Goal: Task Accomplishment & Management: Use online tool/utility

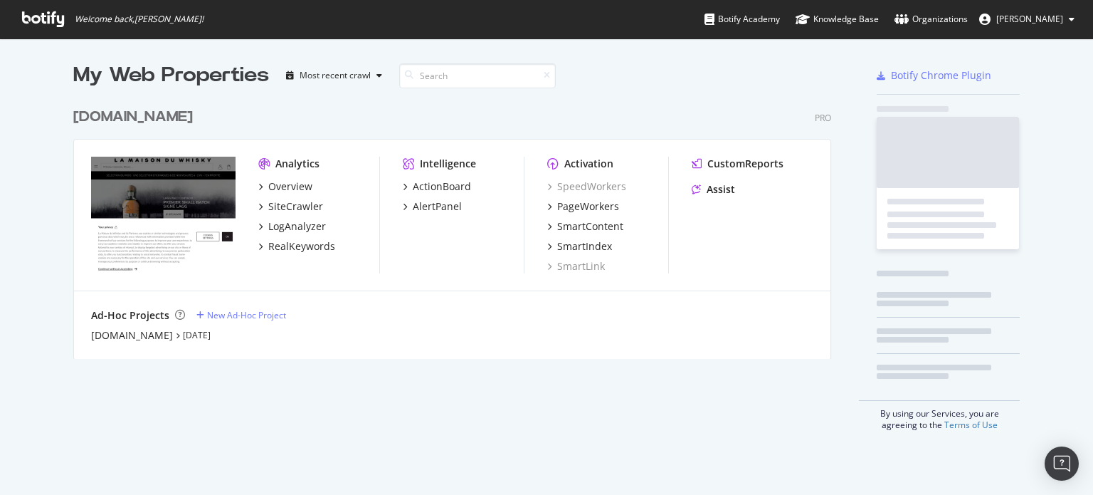
scroll to position [484, 1071]
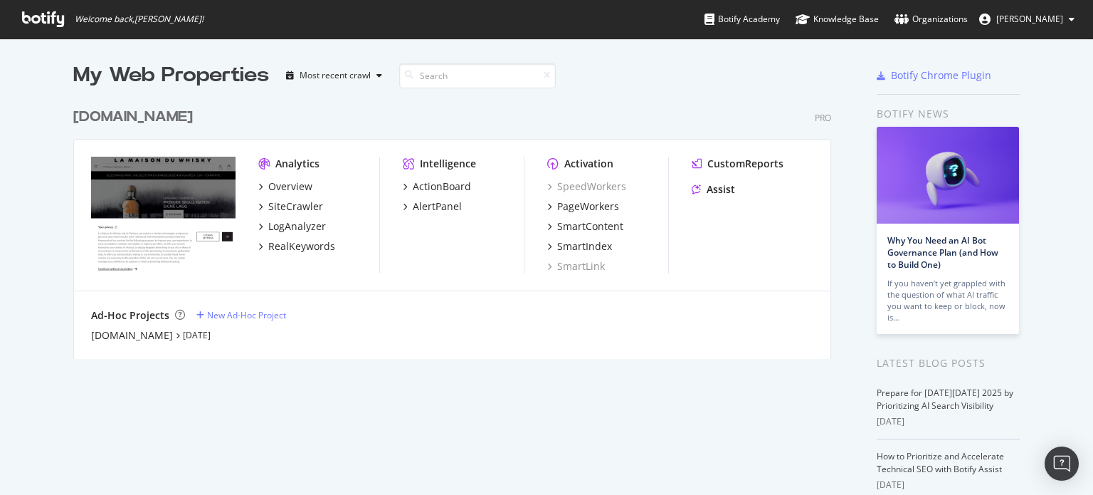
click at [606, 144] on div "Analytics Overview SiteCrawler LogAnalyzer RealKeywords Intelligence ActionBoar…" at bounding box center [452, 215] width 757 height 152
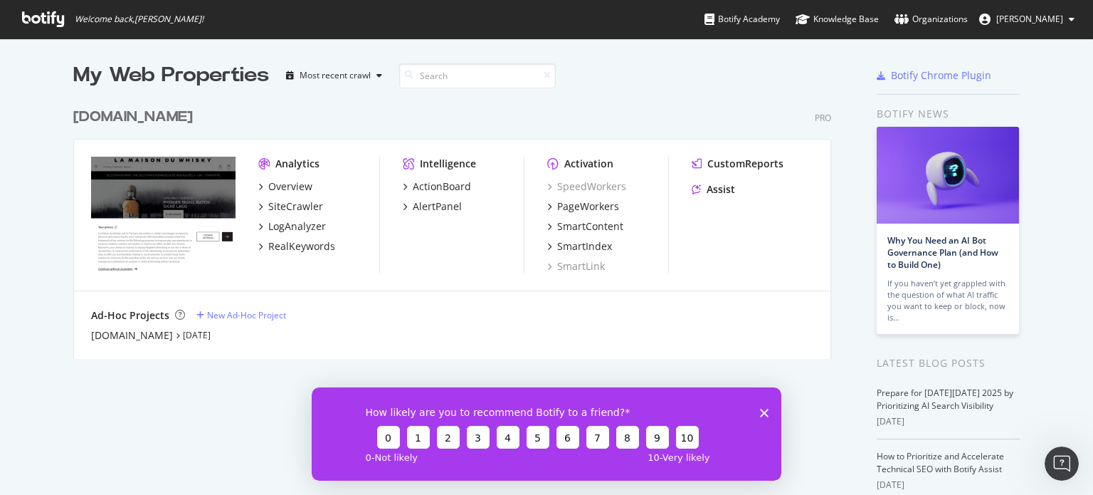
scroll to position [0, 0]
click at [569, 199] on div "PageWorkers" at bounding box center [588, 206] width 62 height 14
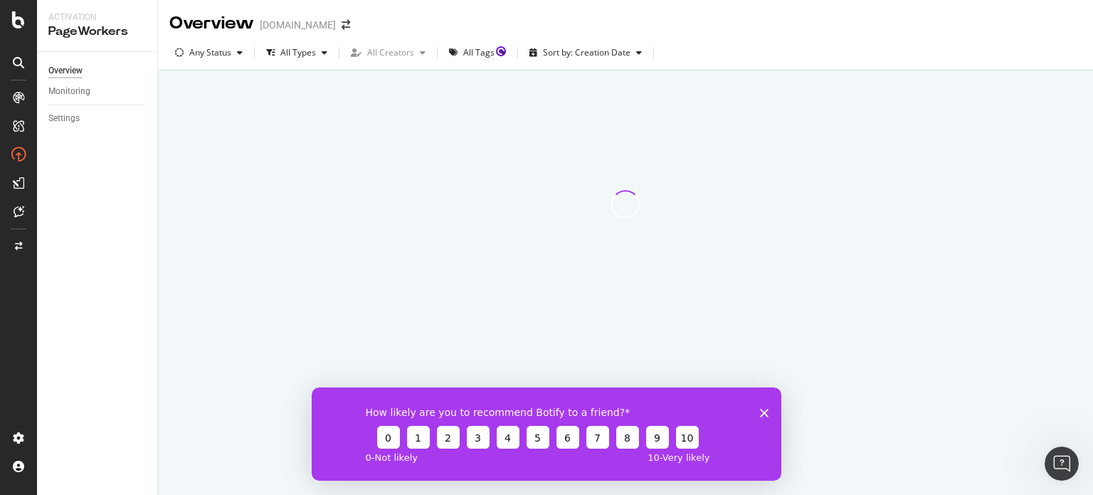
click at [767, 415] on polygon "Fermer l'enquête" at bounding box center [764, 412] width 9 height 9
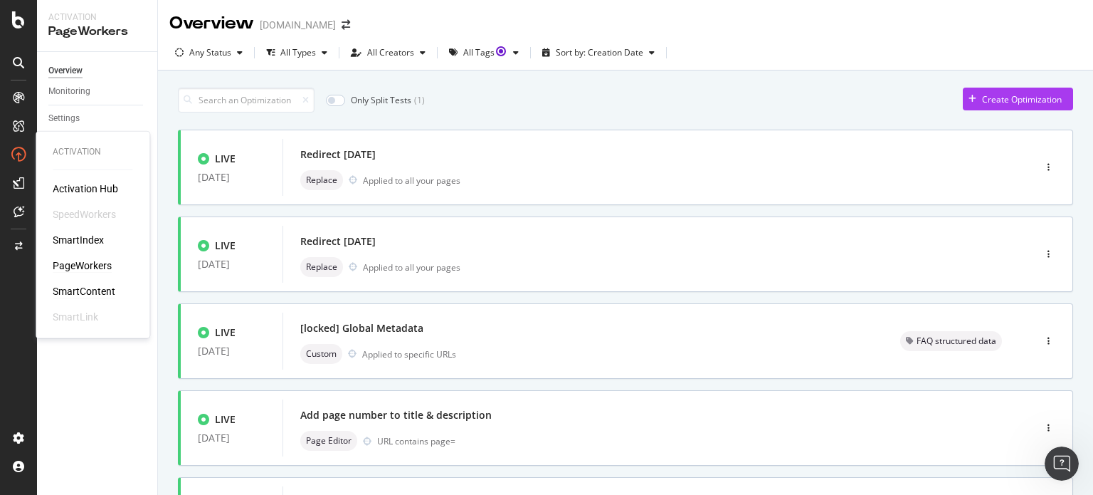
click at [100, 293] on div "SmartContent" at bounding box center [84, 291] width 63 height 14
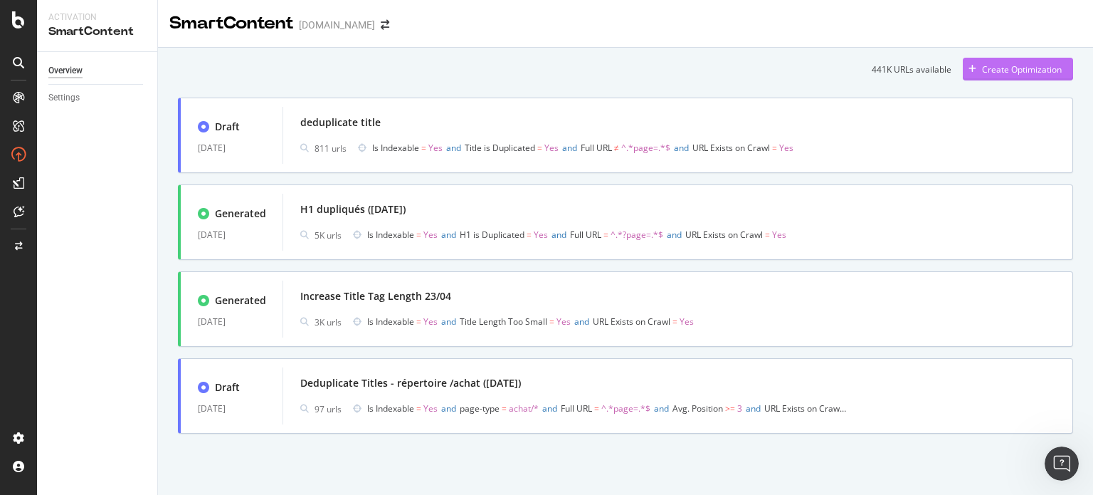
click at [1022, 80] on button "Create Optimization" at bounding box center [1018, 69] width 110 height 23
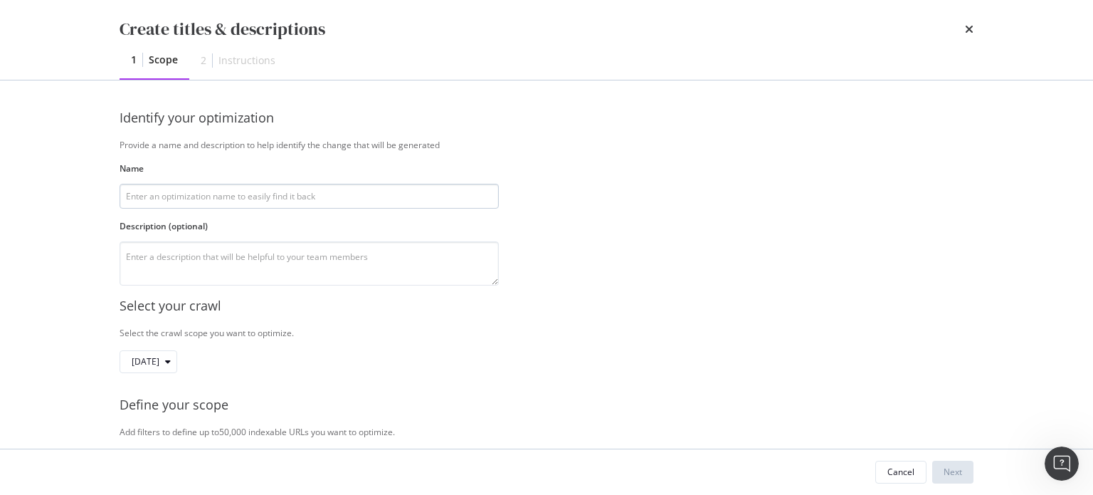
click at [271, 190] on input "modal" at bounding box center [309, 196] width 379 height 25
type input "Contenu optimisé chatGPT"
click at [282, 253] on textarea "modal" at bounding box center [309, 263] width 379 height 44
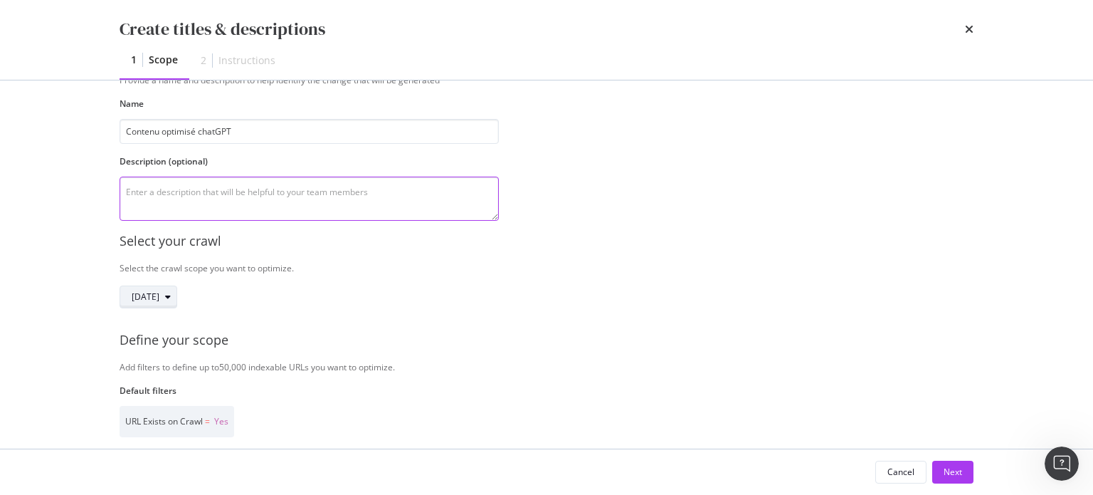
scroll to position [65, 0]
click at [177, 301] on div "[DATE]" at bounding box center [154, 296] width 45 height 20
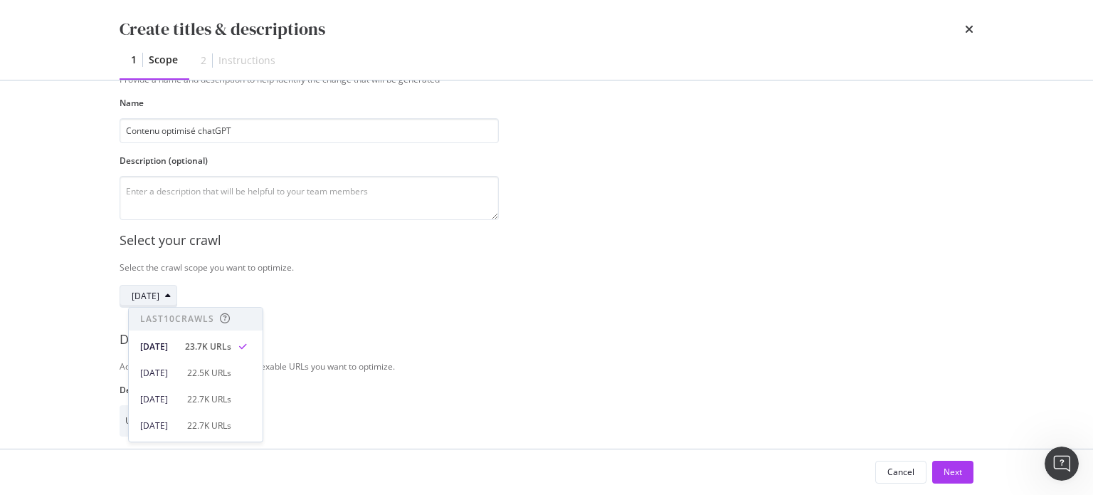
click at [159, 300] on span "[DATE]" at bounding box center [146, 296] width 28 height 12
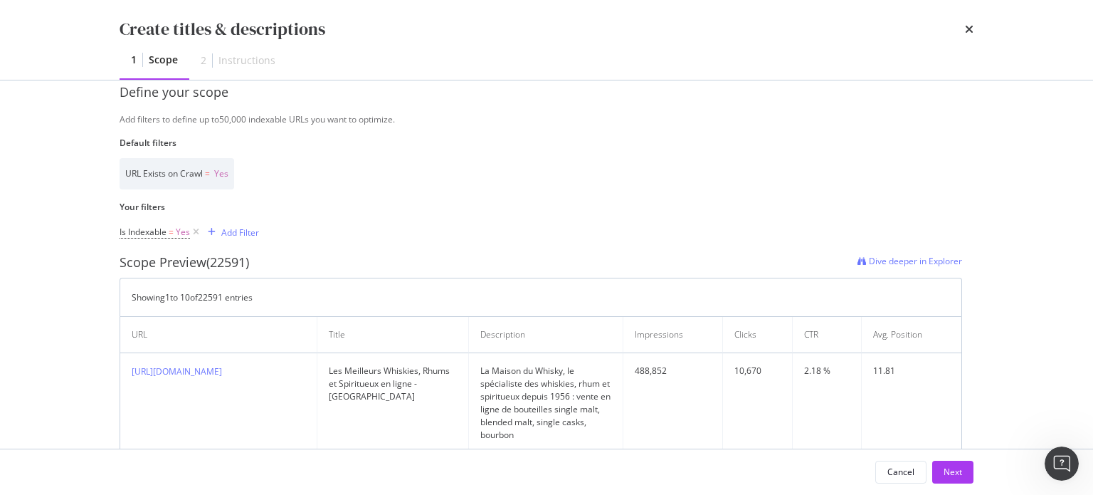
scroll to position [313, 0]
click at [236, 238] on div "Add Filter" at bounding box center [230, 231] width 57 height 16
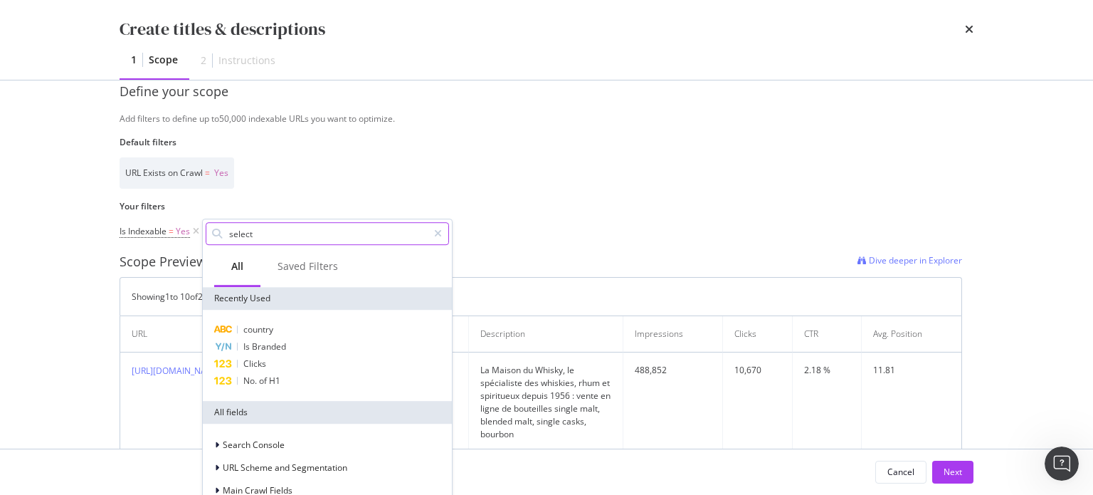
type input "selecto"
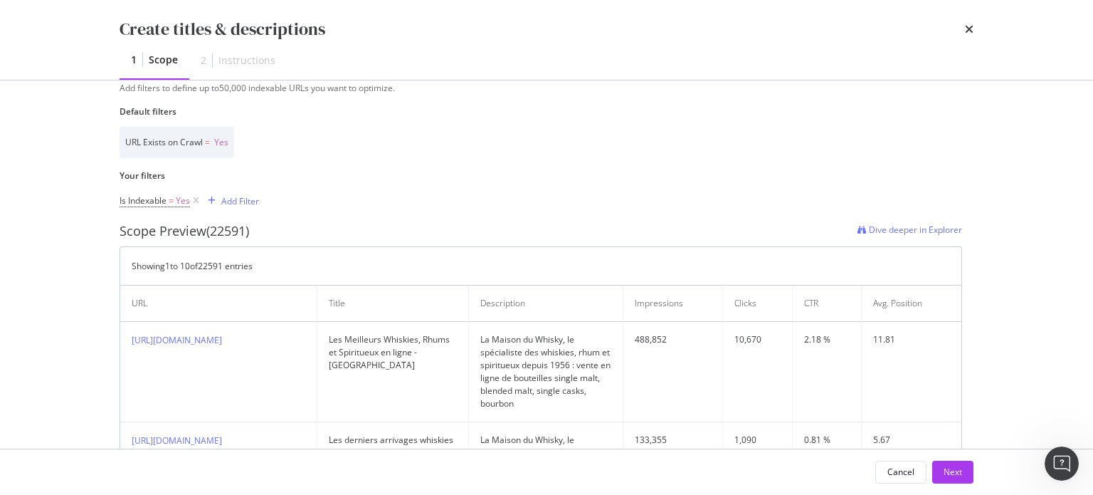
scroll to position [346, 0]
click at [238, 196] on div "Add Filter" at bounding box center [240, 199] width 38 height 12
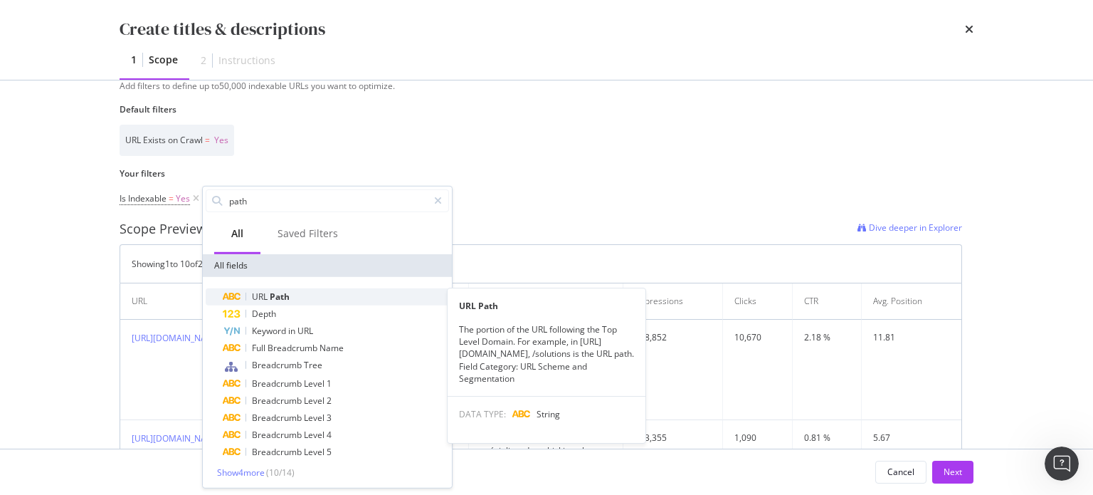
type input "path"
click at [307, 301] on div "URL Path" at bounding box center [336, 296] width 226 height 17
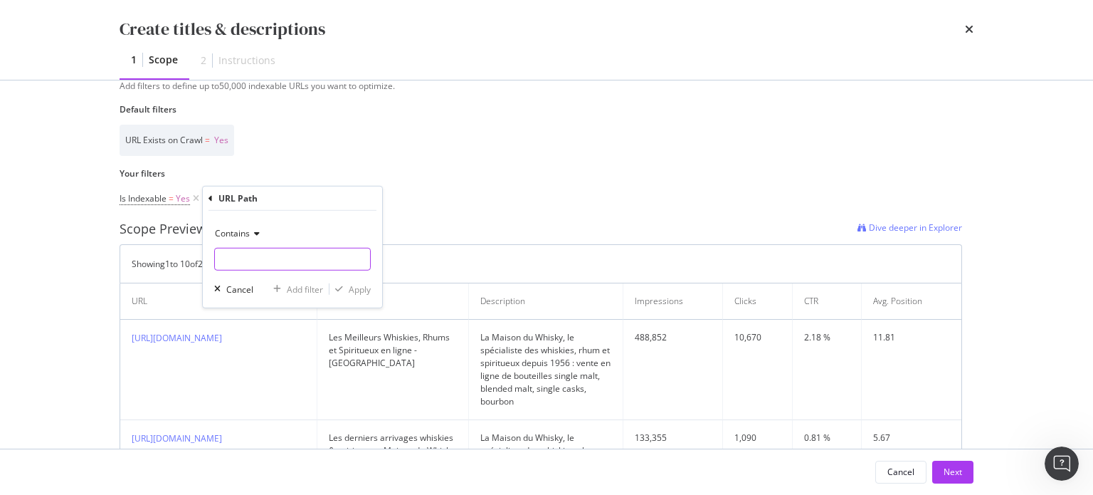
click at [261, 251] on input "Name" at bounding box center [292, 259] width 155 height 23
click at [252, 254] on input "Name" at bounding box center [292, 259] width 155 height 23
paste input "https://www.whisky.fr/achat/alcool/spiritueux/"
type input "https://www.whisky.fr/achat/alcool/spiritueux/"
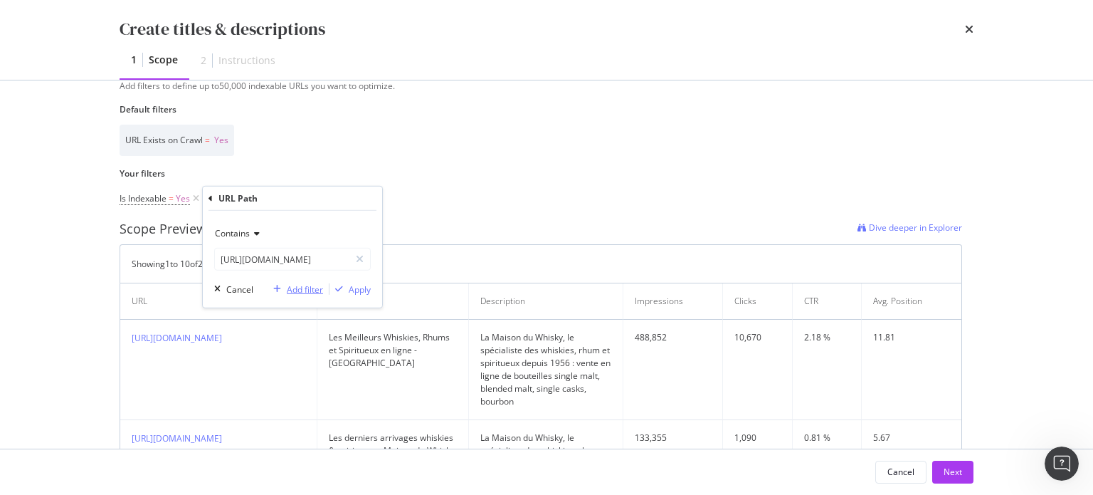
click at [285, 293] on div "modal" at bounding box center [277, 289] width 19 height 9
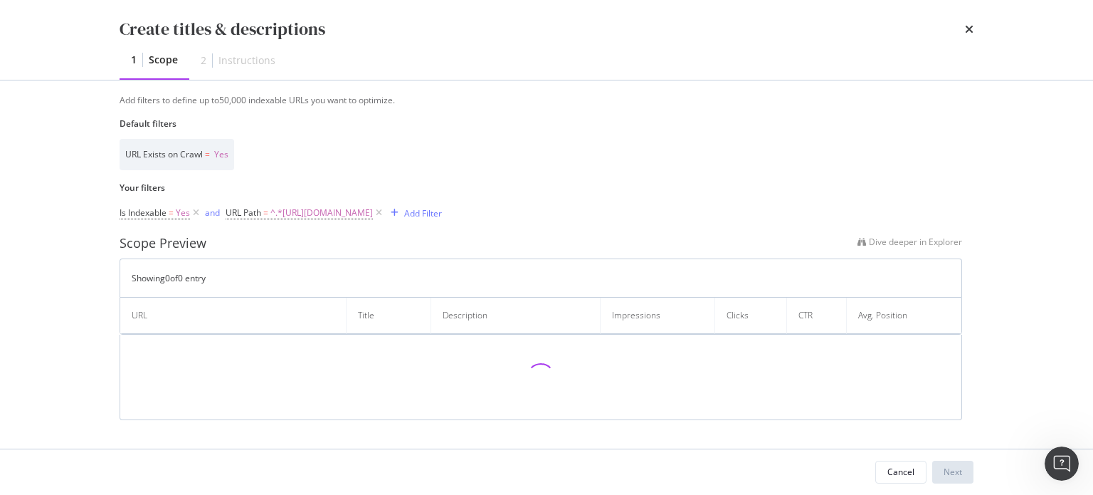
scroll to position [330, 0]
click at [442, 218] on div "Add Filter" at bounding box center [423, 215] width 38 height 12
click at [285, 212] on span "^.*https://www.whisky.fr/achat/alcool/spiritueux/.*$" at bounding box center [321, 214] width 102 height 20
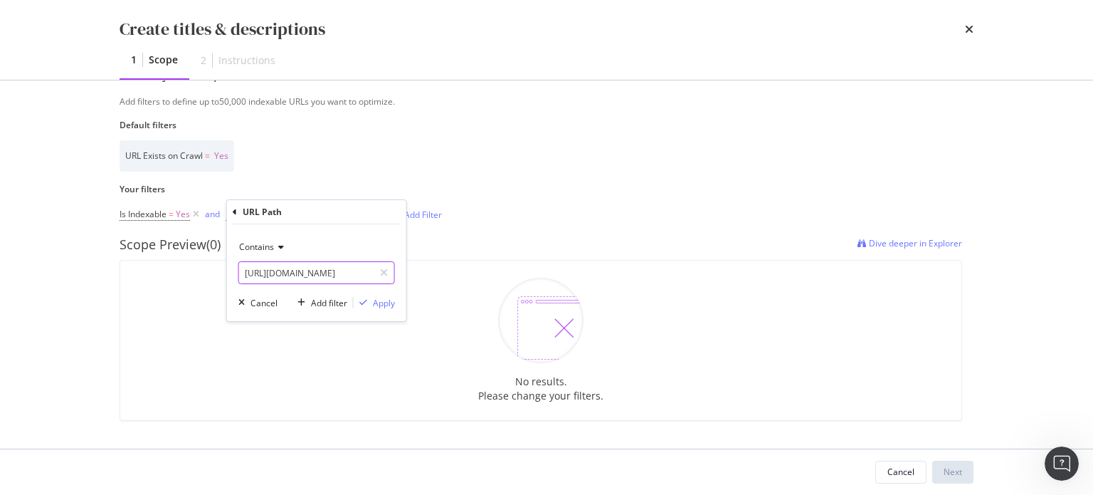
click at [280, 268] on input "https://www.whisky.fr/achat/alcool/spiritueux/" at bounding box center [306, 272] width 135 height 23
click at [273, 248] on span "Contains" at bounding box center [256, 247] width 35 height 12
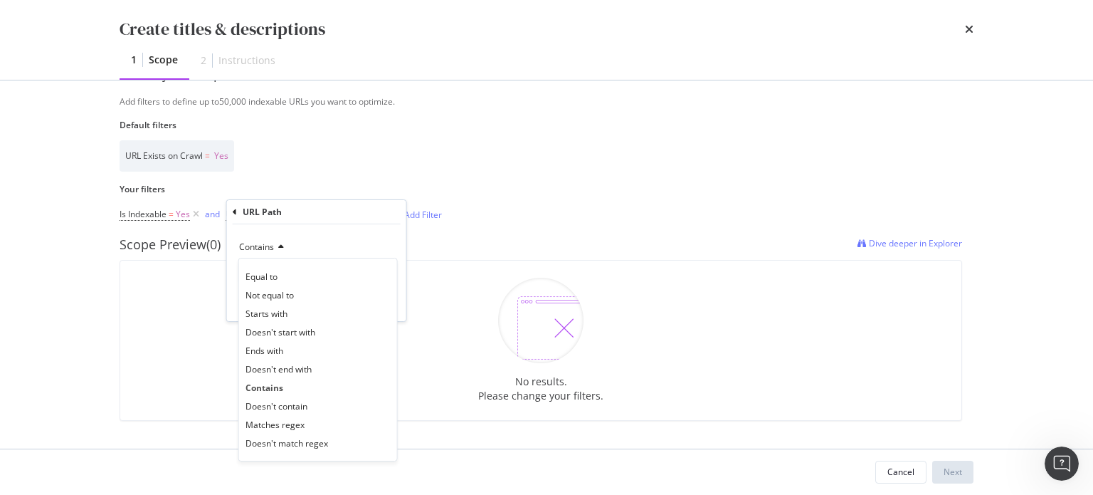
click at [416, 243] on div "Scope Preview (0) Dive deeper in Explorer" at bounding box center [541, 245] width 843 height 19
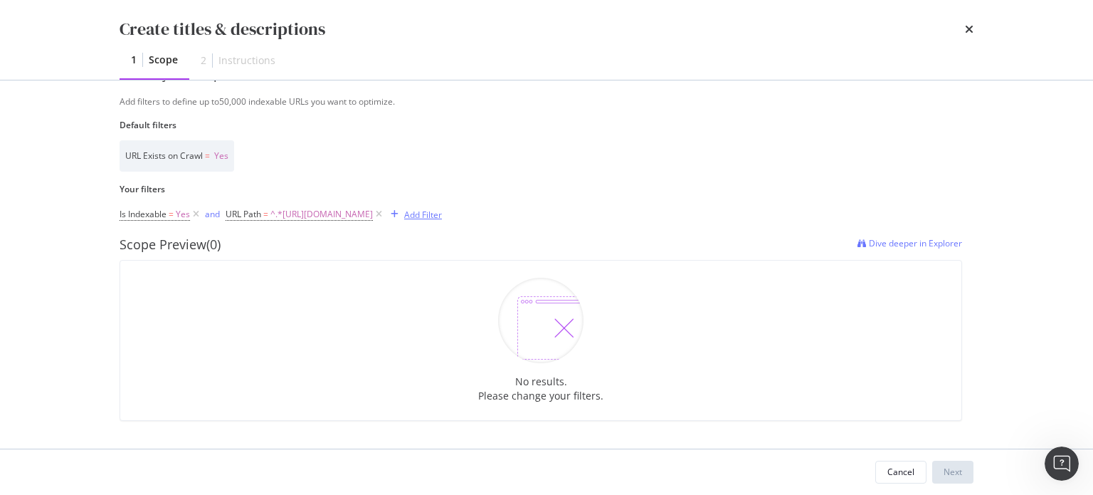
click at [442, 209] on div "Add Filter" at bounding box center [423, 215] width 38 height 12
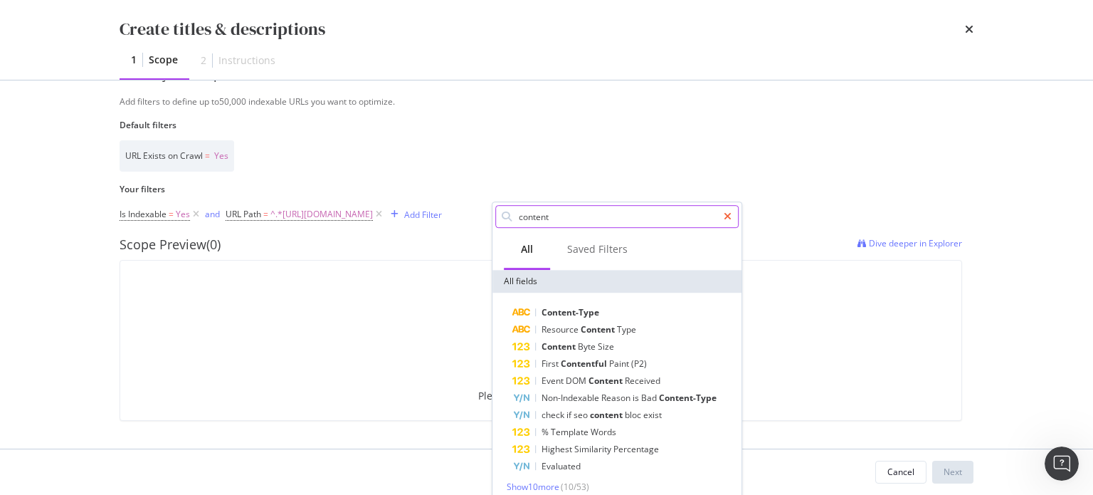
type input "content"
click at [729, 215] on icon "modal" at bounding box center [728, 216] width 8 height 10
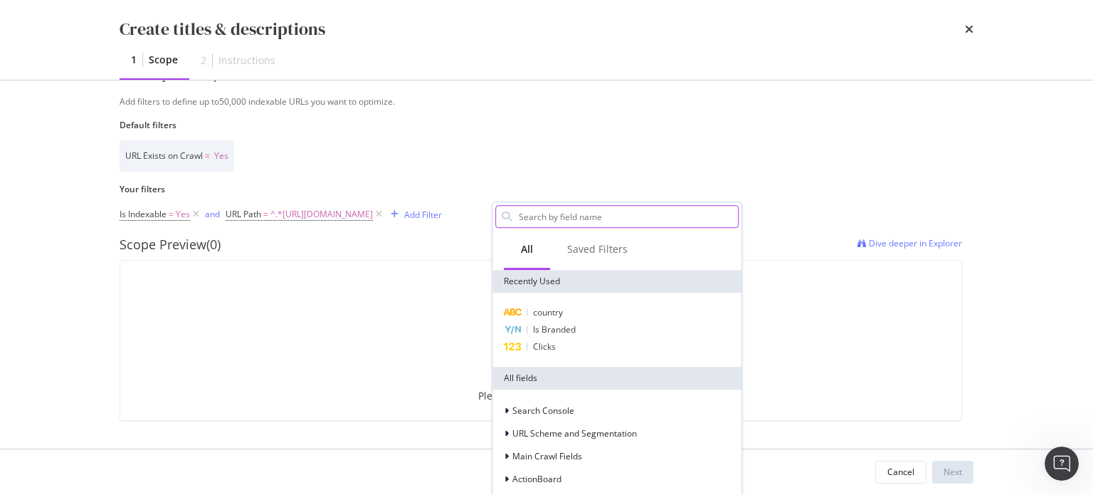
click at [967, 22] on div "times" at bounding box center [969, 29] width 9 height 24
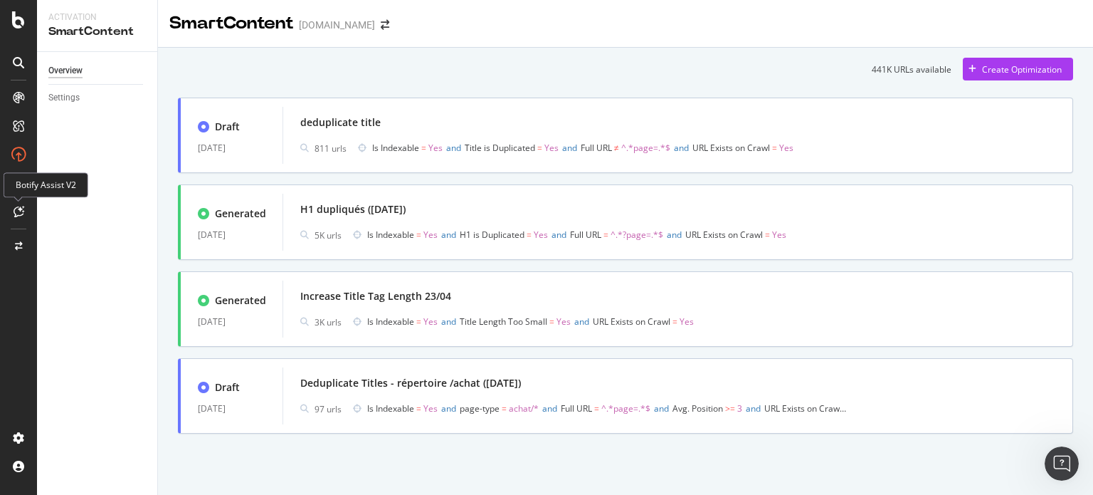
click at [19, 209] on icon at bounding box center [19, 211] width 11 height 11
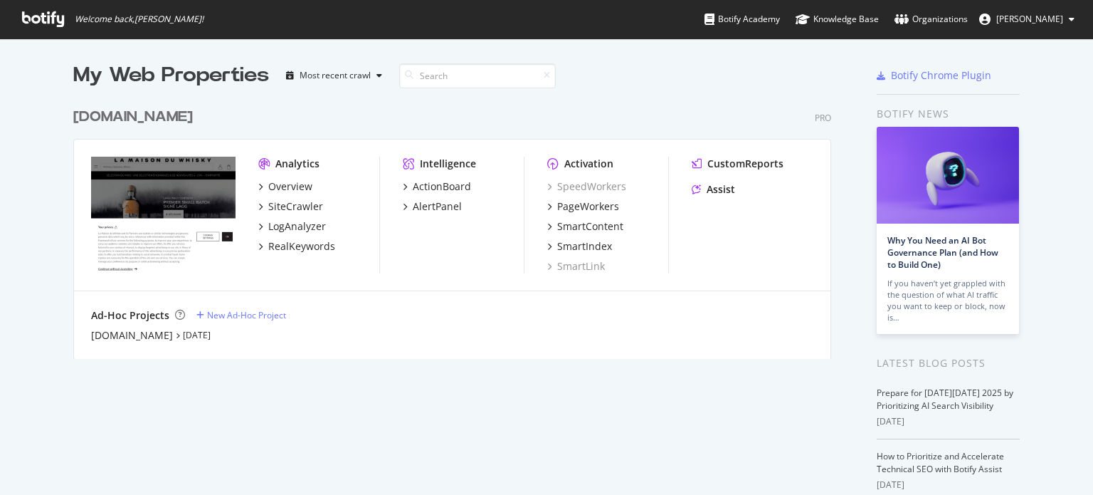
scroll to position [484, 1071]
click at [293, 229] on div "LogAnalyzer" at bounding box center [297, 226] width 58 height 14
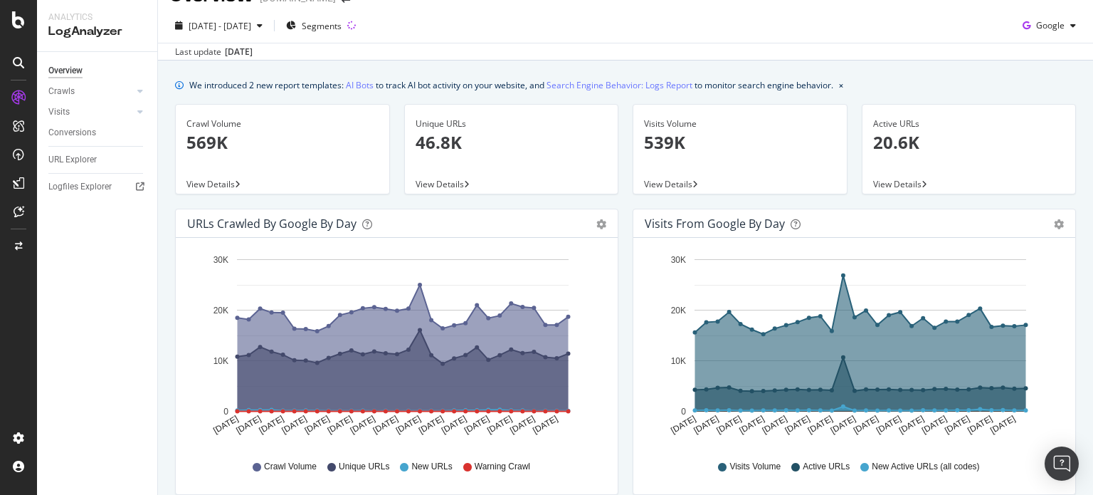
scroll to position [28, 0]
click at [85, 162] on div "URL Explorer" at bounding box center [72, 159] width 48 height 15
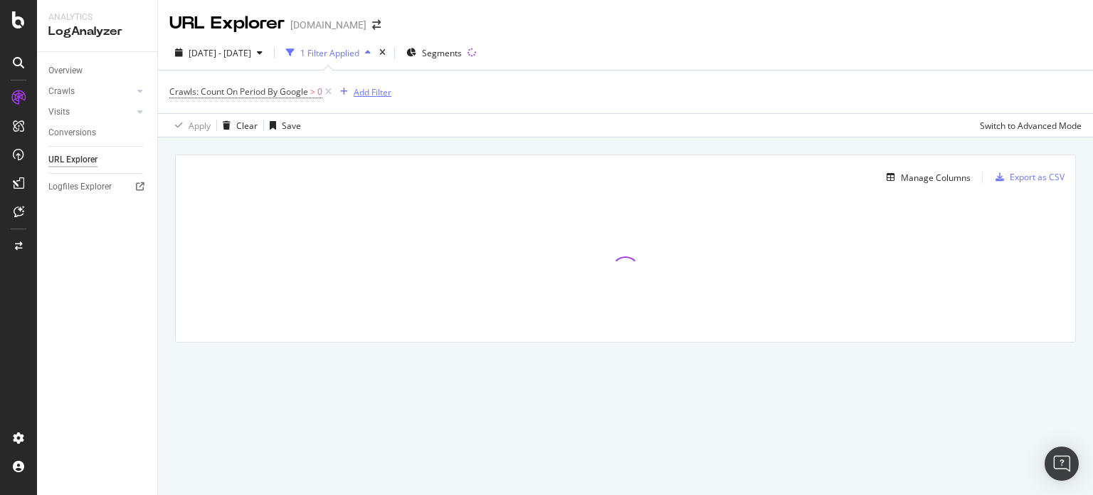
click at [373, 95] on div "Add Filter" at bounding box center [373, 92] width 38 height 12
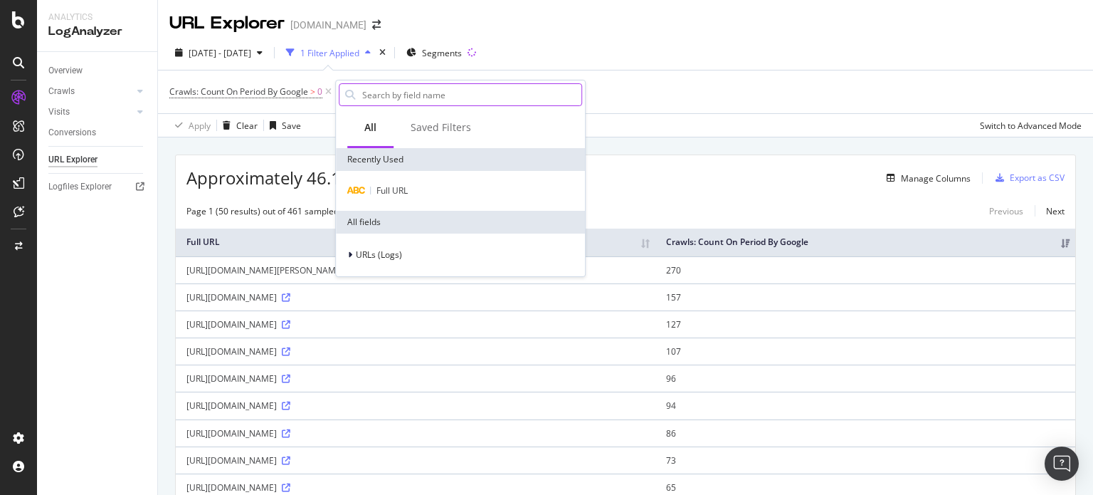
click at [391, 99] on input "text" at bounding box center [471, 94] width 221 height 21
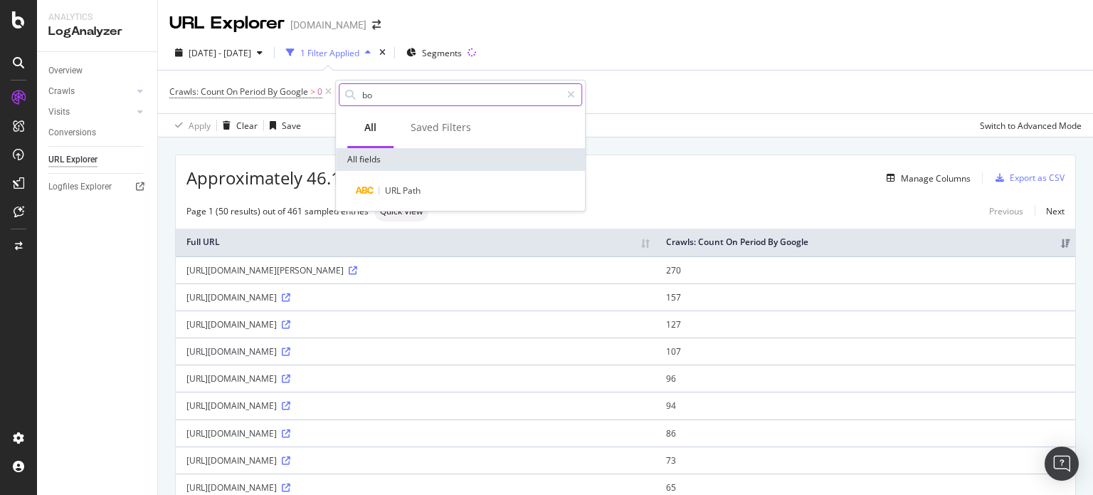
type input "b"
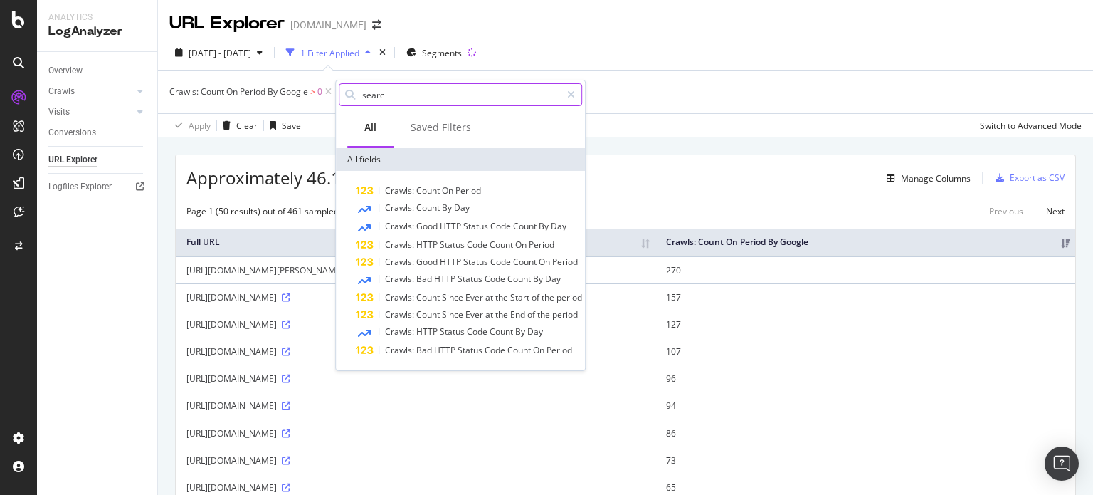
type input "search"
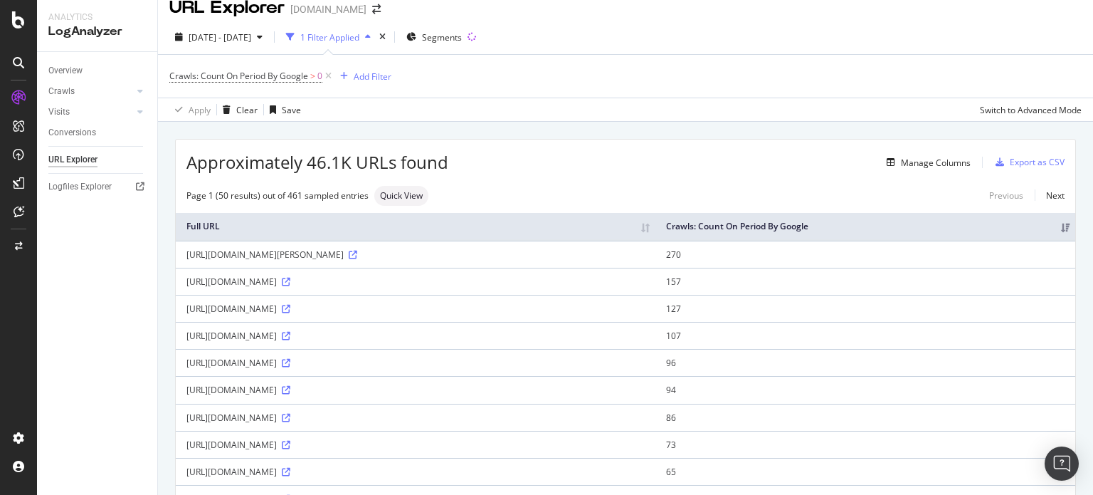
scroll to position [11, 0]
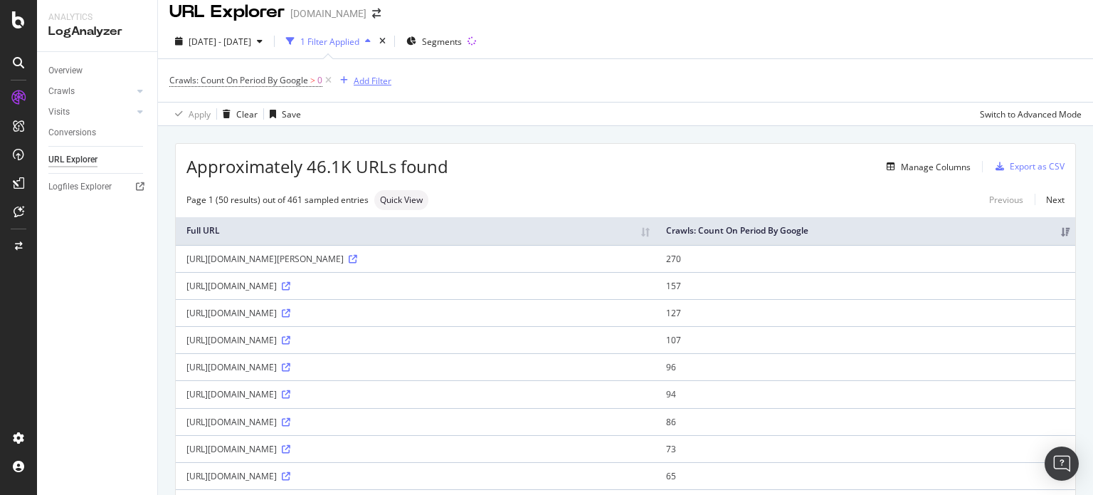
click at [362, 78] on div "Add Filter" at bounding box center [373, 81] width 38 height 12
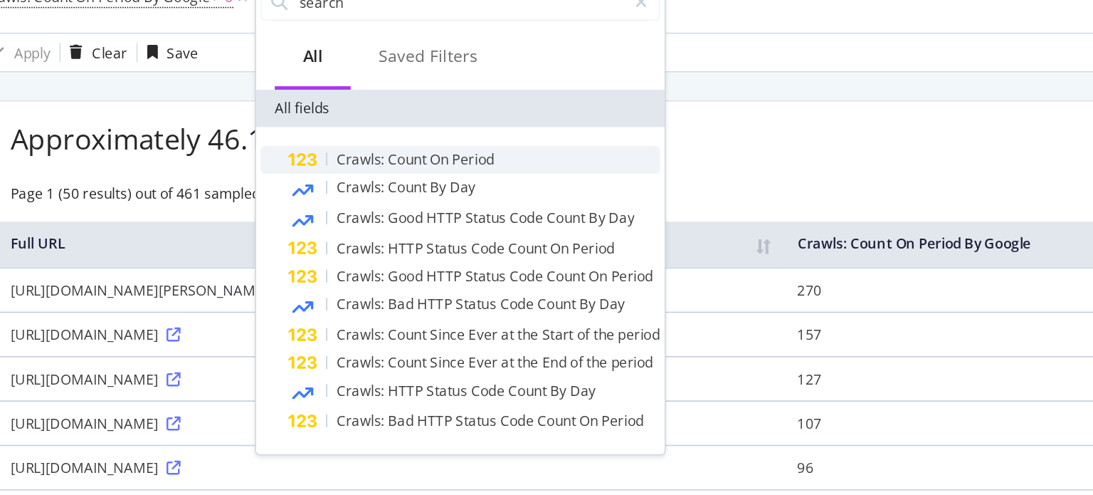
click at [442, 180] on span "On" at bounding box center [449, 179] width 14 height 12
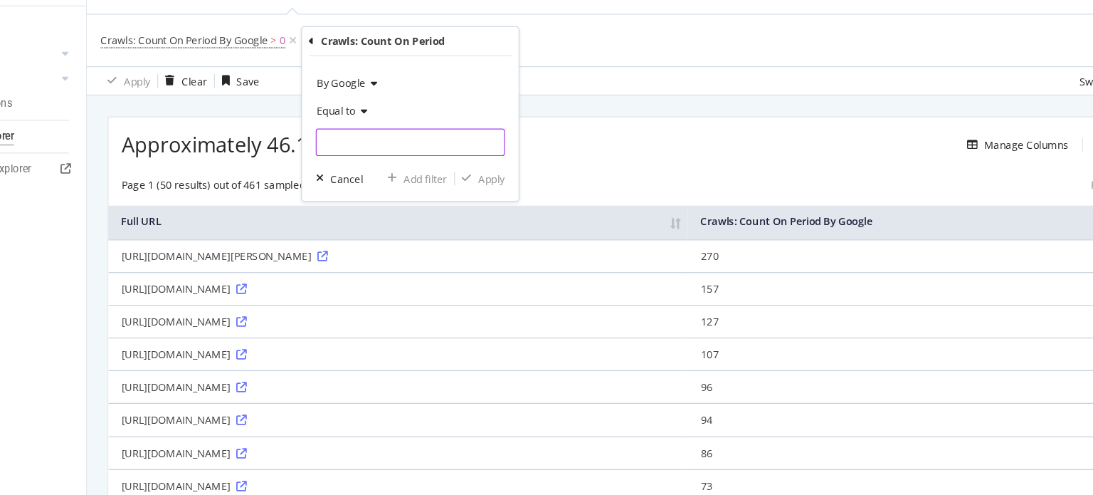
click at [414, 168] on input "number" at bounding box center [425, 164] width 157 height 23
click at [498, 165] on input "number" at bounding box center [425, 164] width 157 height 23
click at [489, 166] on input "-1" at bounding box center [425, 164] width 157 height 23
click at [490, 164] on input "-2" at bounding box center [425, 164] width 157 height 23
type input "-1"
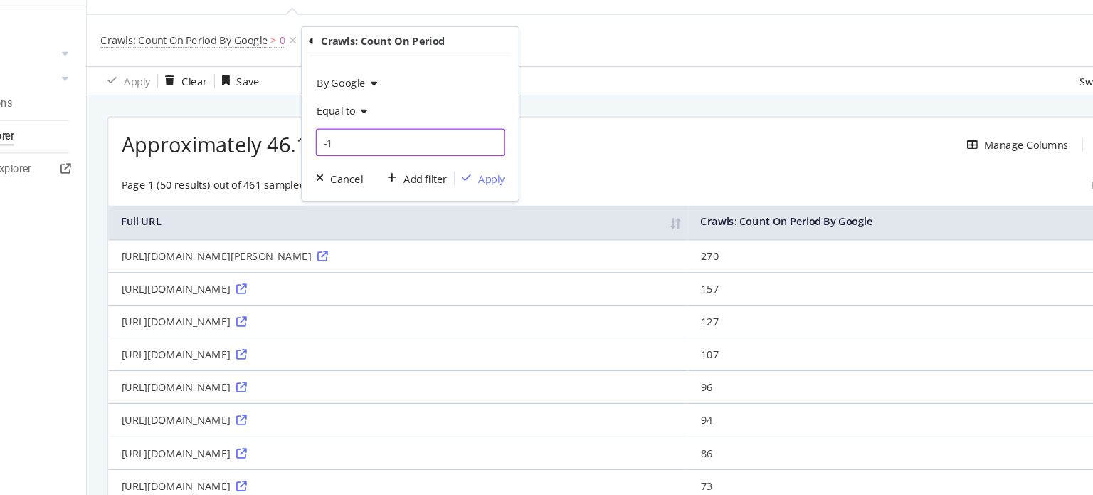
click at [490, 162] on input "-1" at bounding box center [425, 164] width 157 height 23
drag, startPoint x: 418, startPoint y: 166, endPoint x: 353, endPoint y: 166, distance: 64.8
click at [353, 166] on input "-1" at bounding box center [425, 164] width 157 height 23
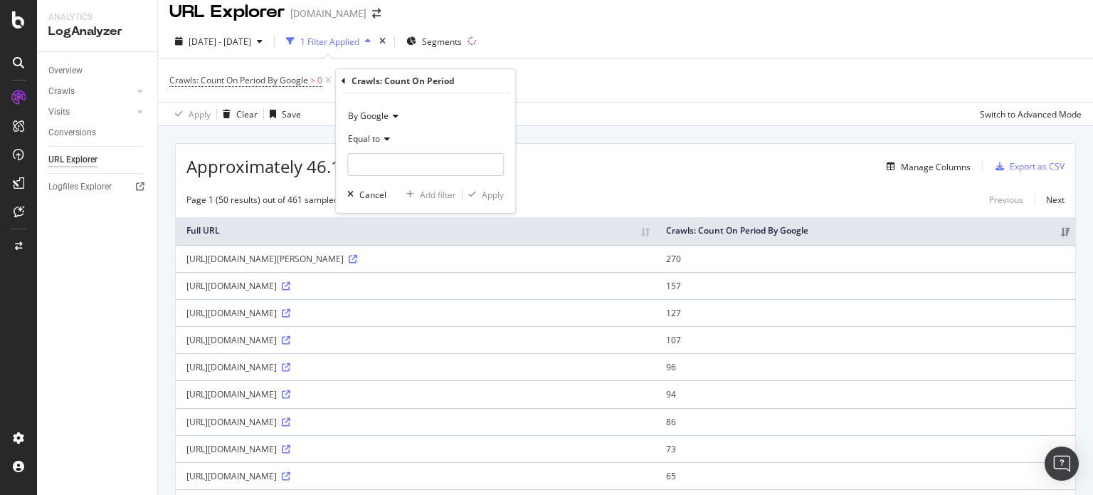
click at [396, 120] on icon at bounding box center [394, 116] width 10 height 9
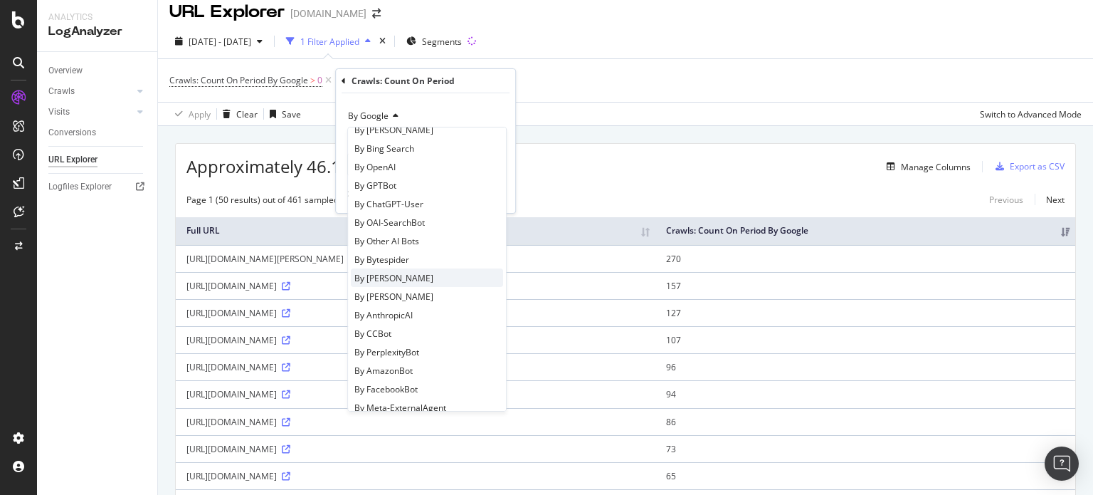
scroll to position [236, 0]
click at [394, 203] on span "By ChatGPT-User" at bounding box center [388, 205] width 69 height 12
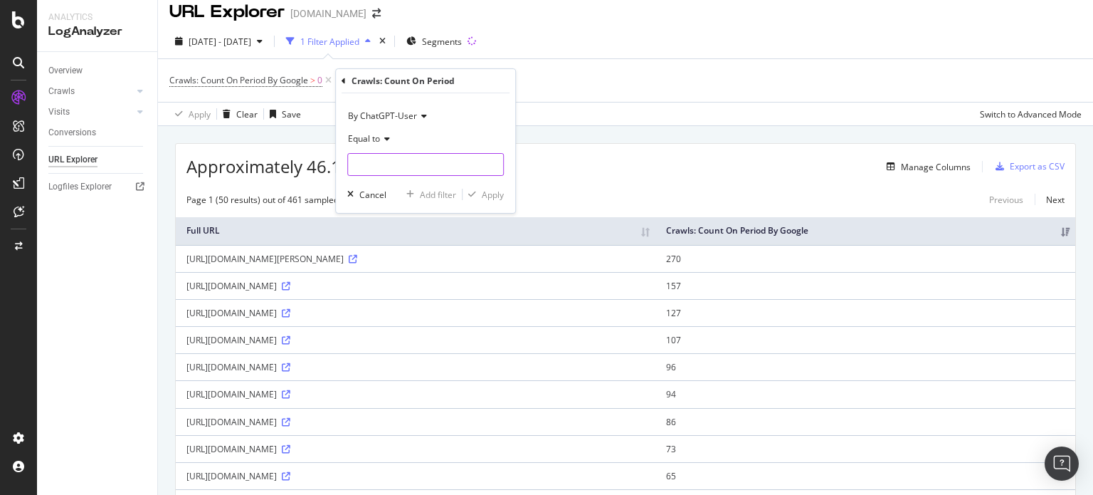
click at [386, 167] on input "number" at bounding box center [425, 164] width 157 height 23
click at [377, 144] on div "Equal to" at bounding box center [425, 138] width 157 height 23
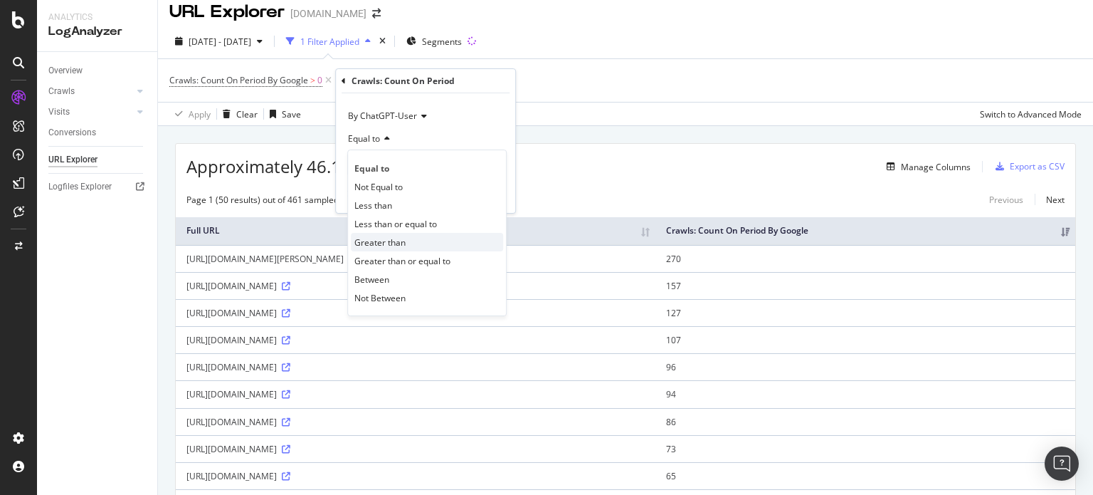
click at [391, 236] on span "Greater than" at bounding box center [379, 242] width 51 height 12
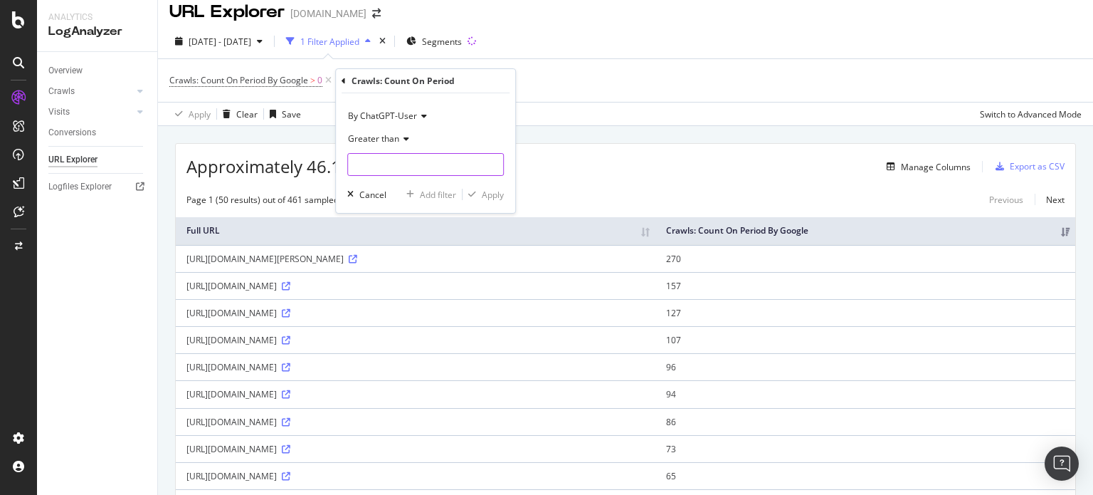
click at [379, 167] on input "number" at bounding box center [425, 164] width 157 height 23
type input "0"
click at [493, 194] on div "Apply" at bounding box center [493, 195] width 22 height 12
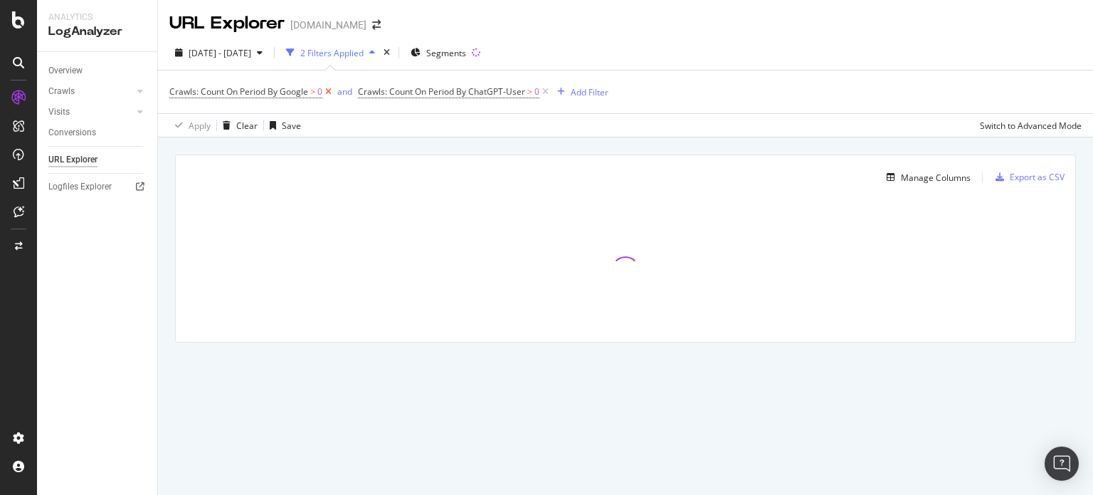
click at [325, 92] on icon at bounding box center [328, 92] width 12 height 14
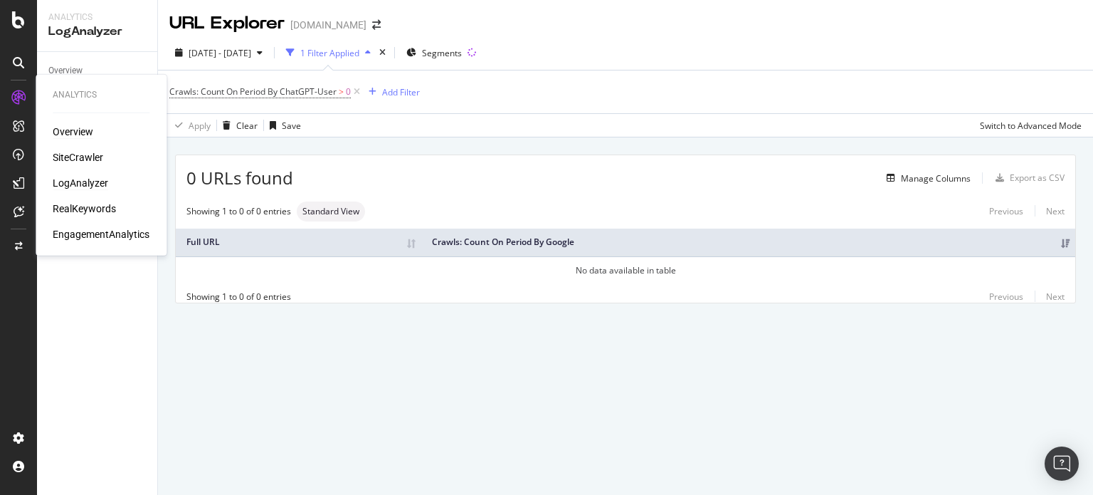
click at [76, 127] on div "Overview" at bounding box center [73, 132] width 41 height 14
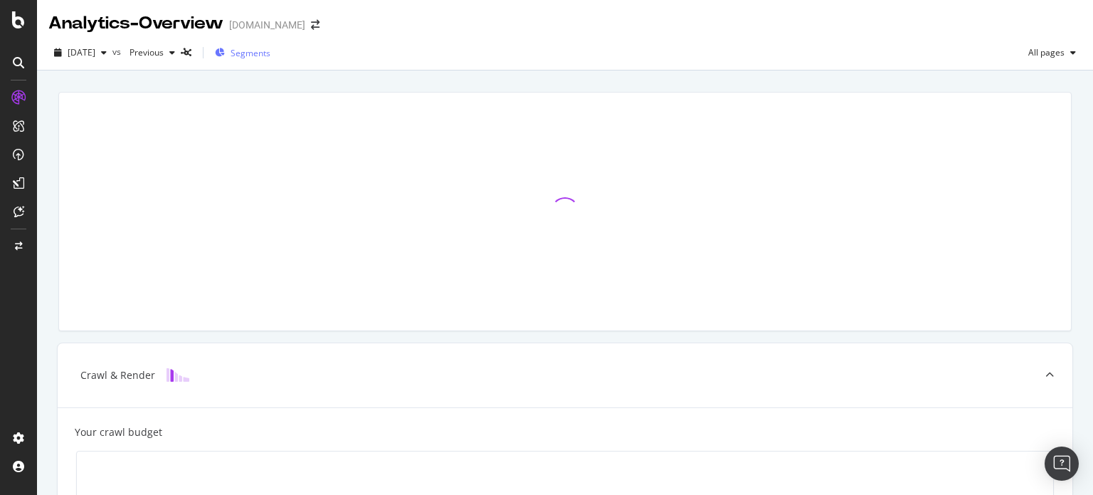
click at [270, 53] on span "Segments" at bounding box center [251, 53] width 40 height 12
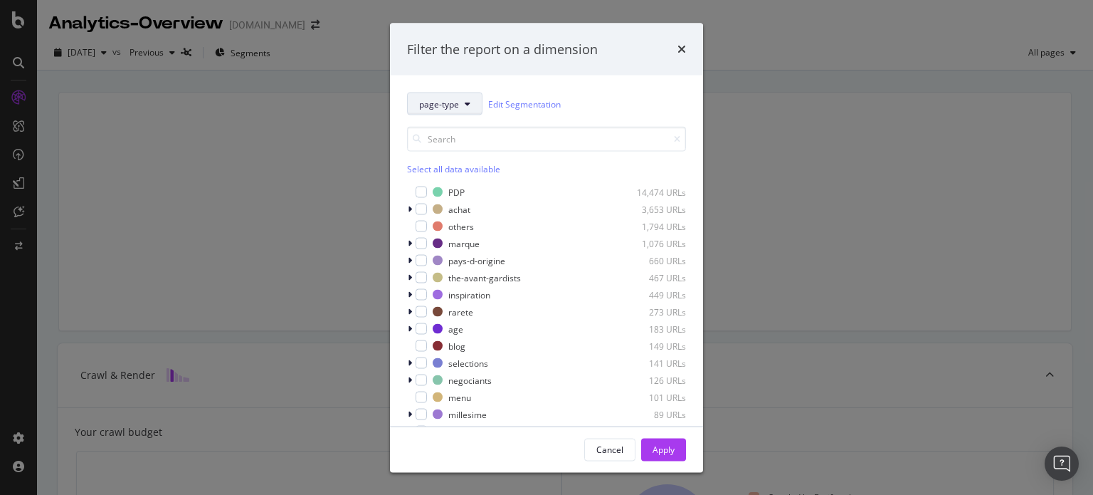
click at [450, 110] on button "page-type" at bounding box center [444, 104] width 75 height 23
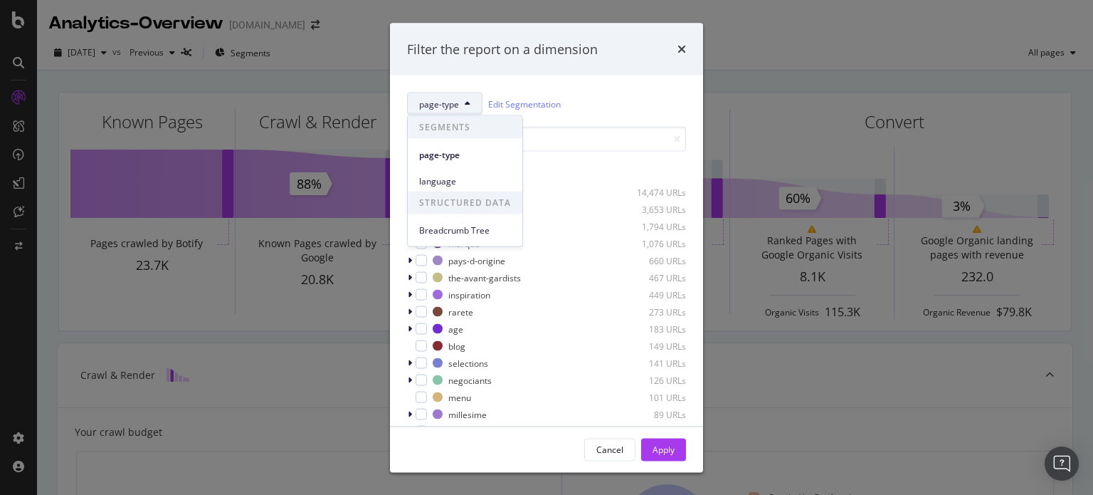
click at [601, 99] on div "page-type Edit Segmentation" at bounding box center [546, 104] width 279 height 23
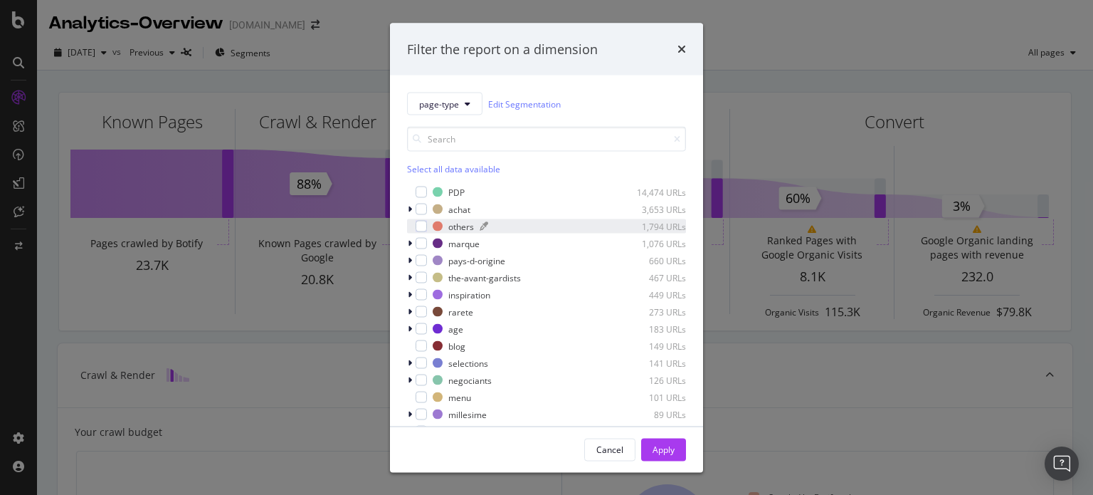
scroll to position [46, 0]
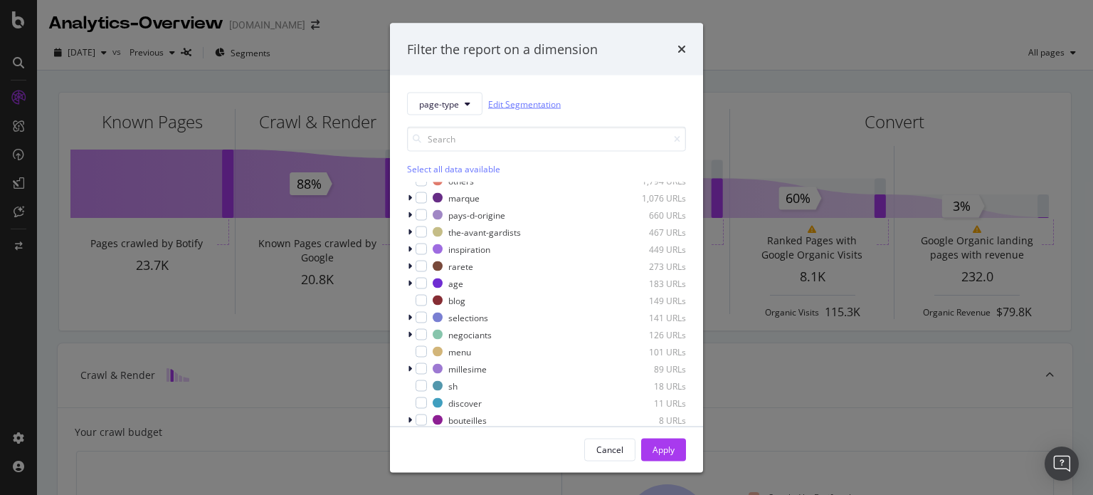
click at [523, 105] on link "Edit Segmentation" at bounding box center [524, 103] width 73 height 15
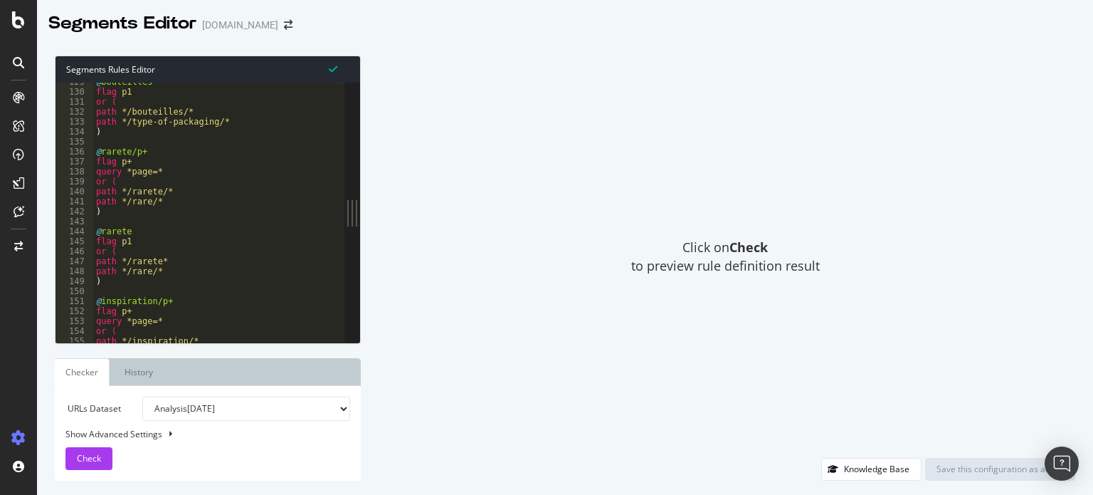
scroll to position [1324, 0]
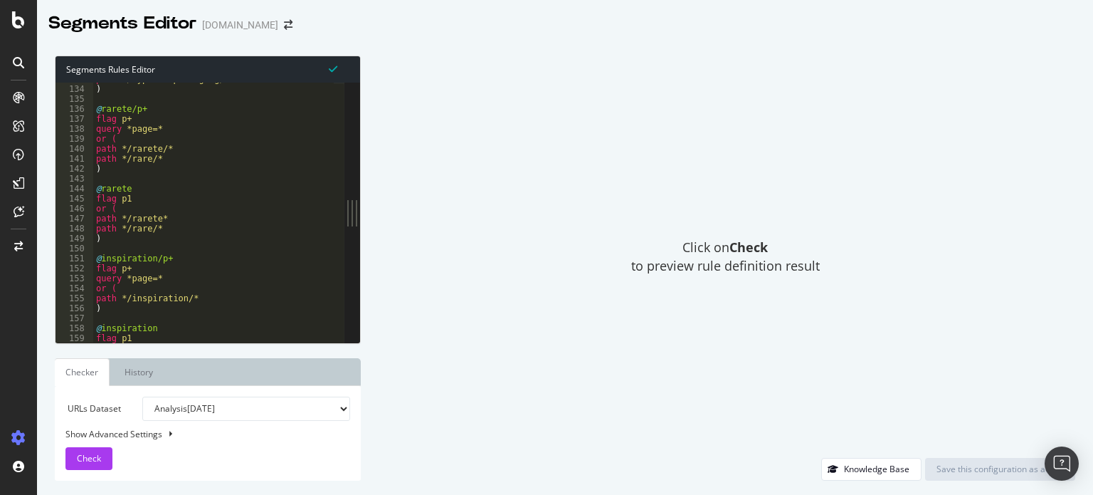
type textarea "flag p+"
drag, startPoint x: 107, startPoint y: 119, endPoint x: 139, endPoint y: 119, distance: 32.7
click at [139, 119] on div "path */type-of-packaging/* ) @ rarete/p+ flag p+ query *page=* or ( path */rare…" at bounding box center [234, 209] width 283 height 270
click at [147, 124] on div "path */type-of-packaging/* ) @ rarete/p+ flag p+ query *page=* or ( path */rare…" at bounding box center [213, 213] width 241 height 260
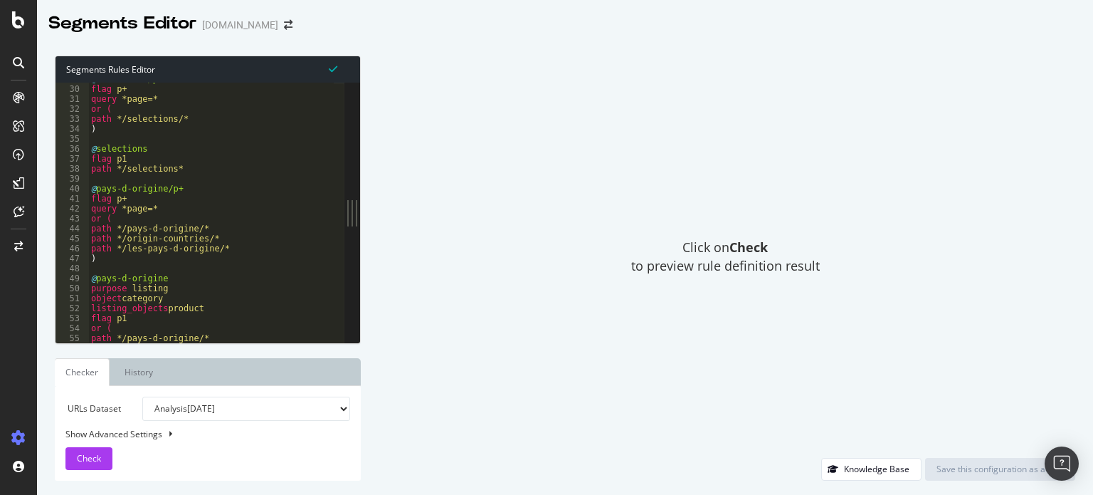
scroll to position [0, 0]
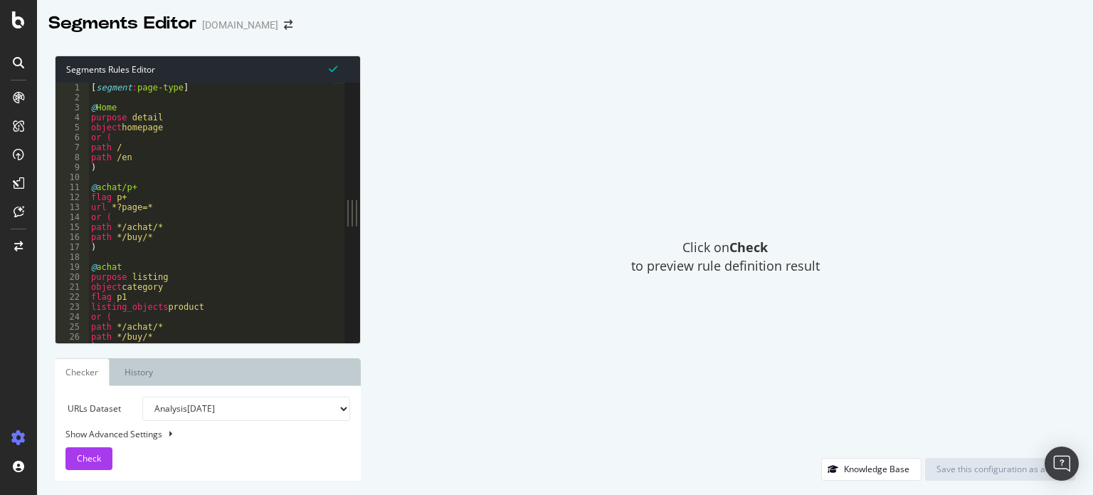
click at [256, 364] on ul "Checker History" at bounding box center [208, 372] width 306 height 28
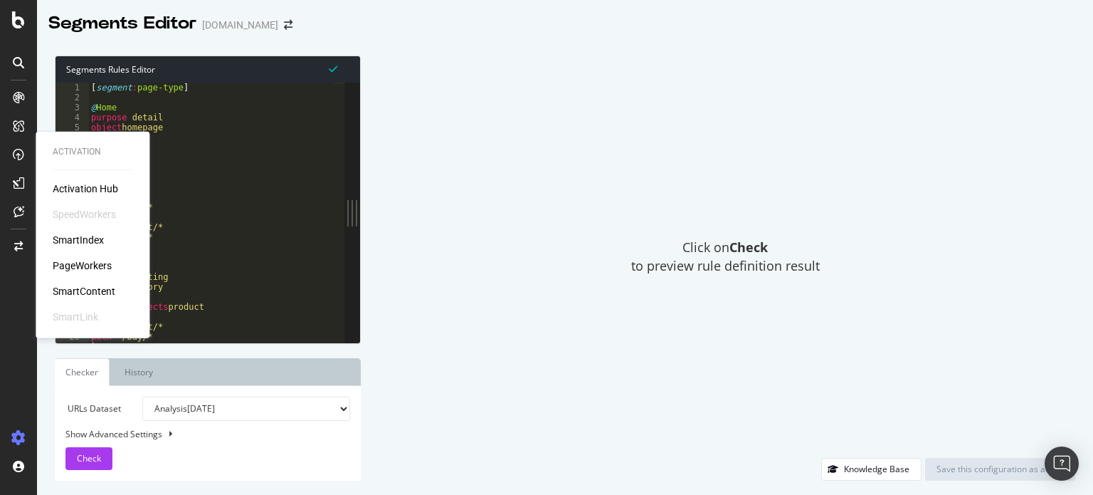
click at [102, 257] on div "Activation Hub SpeedWorkers SmartIndex PageWorkers SmartContent SmartLink" at bounding box center [93, 252] width 80 height 142
click at [102, 261] on div "PageWorkers" at bounding box center [82, 265] width 59 height 14
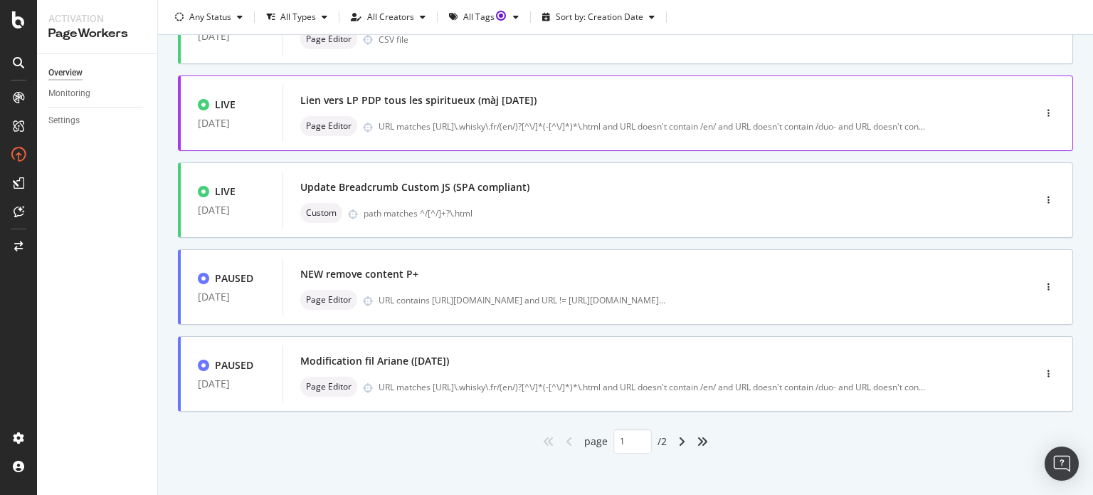
scroll to position [583, 0]
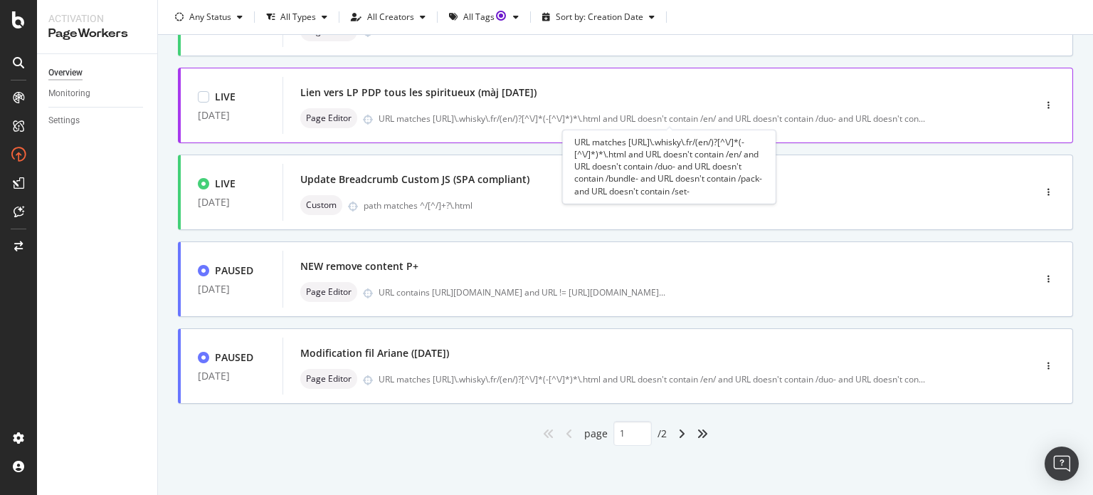
click at [436, 118] on div "URL matches [URL]\.whisky\.fr/(en/)?[^\/]*(-[^\/]*)*\.html and URL doesn't cont…" at bounding box center [652, 118] width 547 height 12
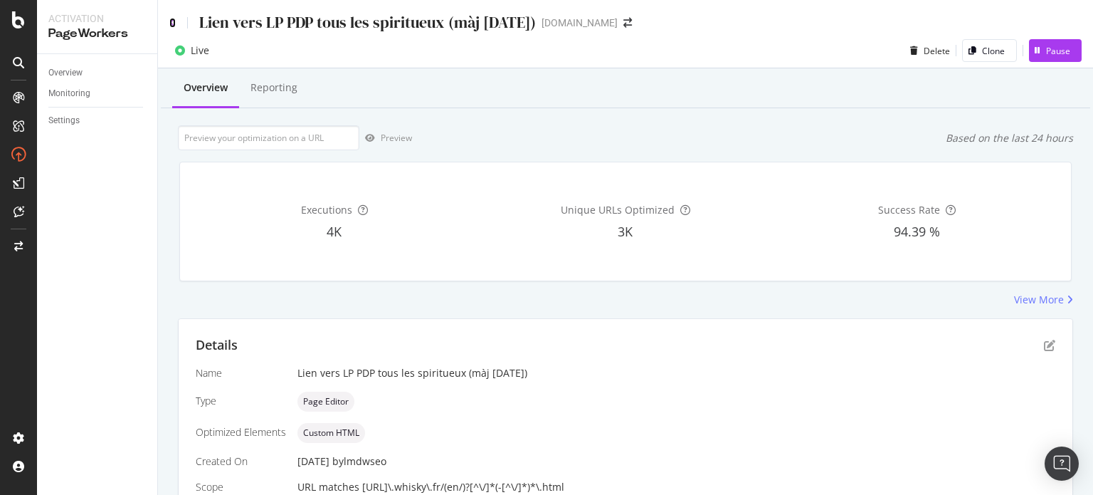
click at [169, 23] on icon at bounding box center [172, 23] width 6 height 10
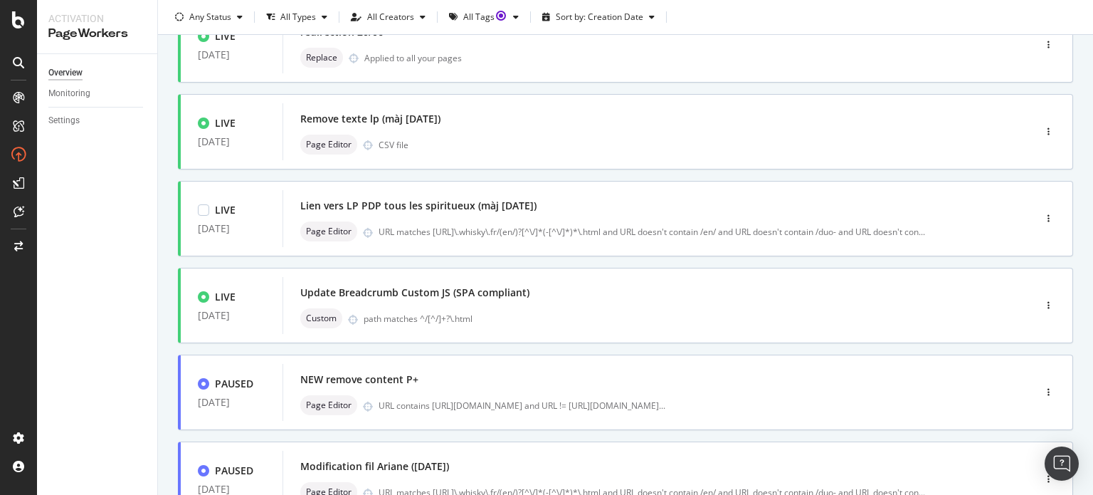
scroll to position [469, 0]
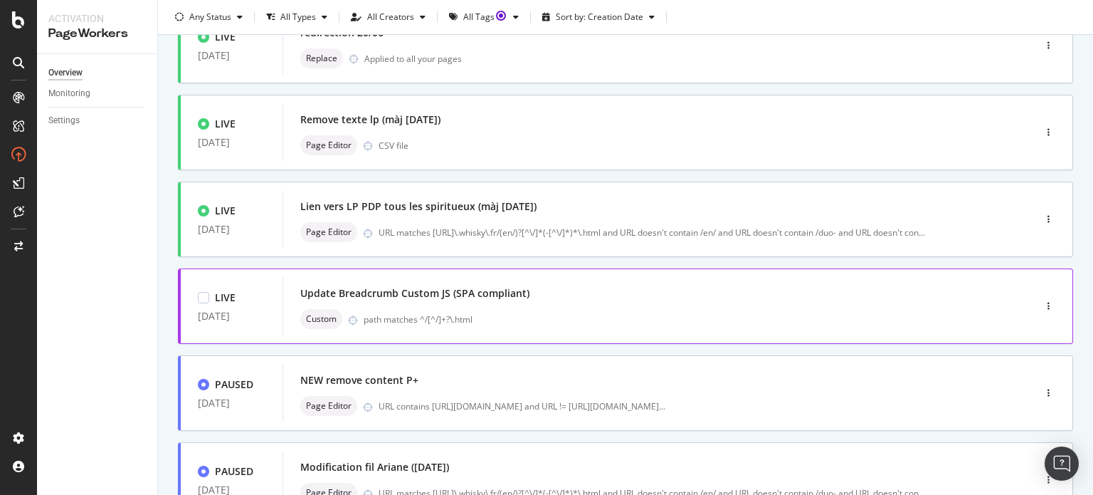
click at [396, 287] on div "Update Breadcrumb Custom JS (SPA compliant)" at bounding box center [414, 293] width 229 height 14
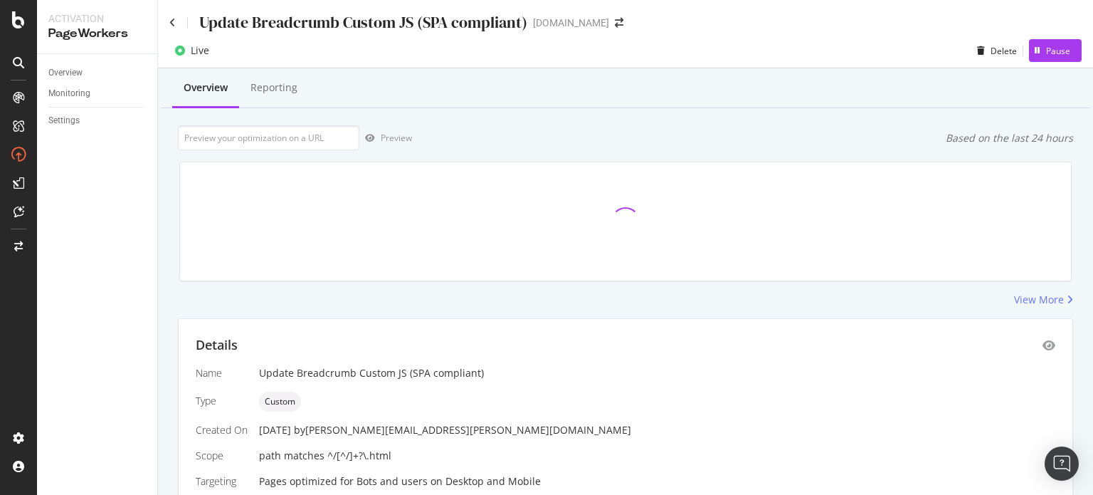
click at [1041, 330] on div "Details Name Update Breadcrumb Custom JS (SPA compliant) Type Custom Created On…" at bounding box center [626, 412] width 894 height 186
click at [1043, 349] on icon "eye" at bounding box center [1049, 344] width 13 height 11
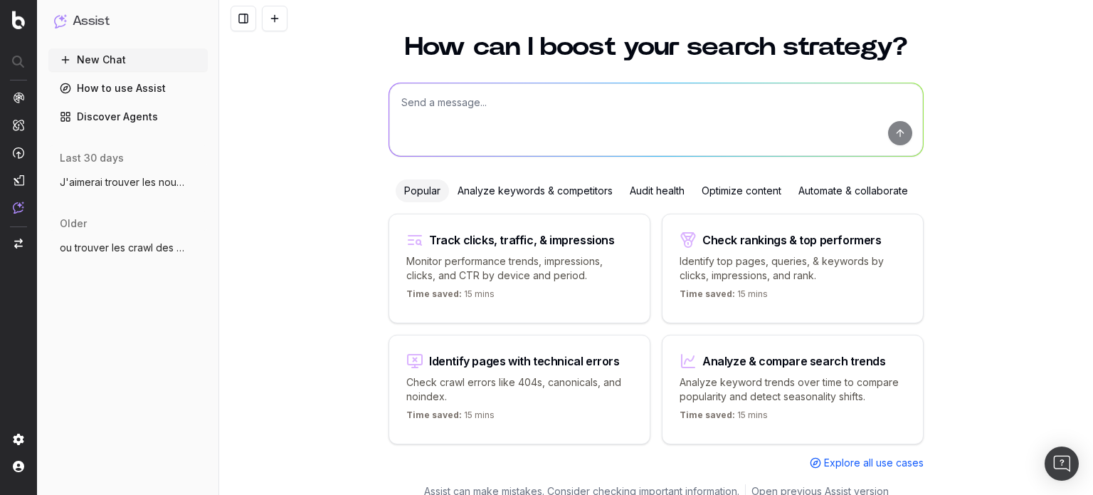
scroll to position [42, 0]
click at [305, 199] on div "How can I boost your search strategy? Popular Analyze keywords & competitors Au…" at bounding box center [656, 264] width 874 height 493
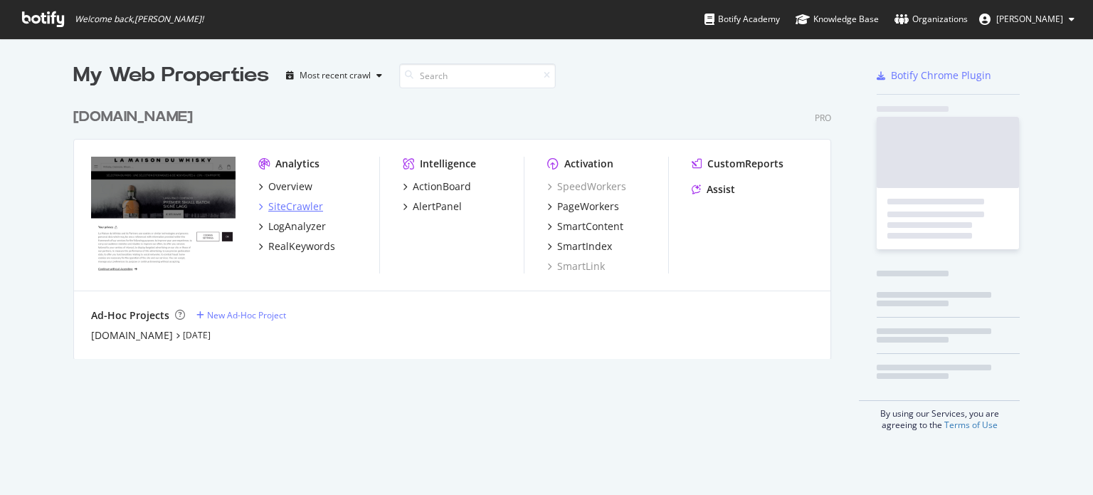
scroll to position [484, 1071]
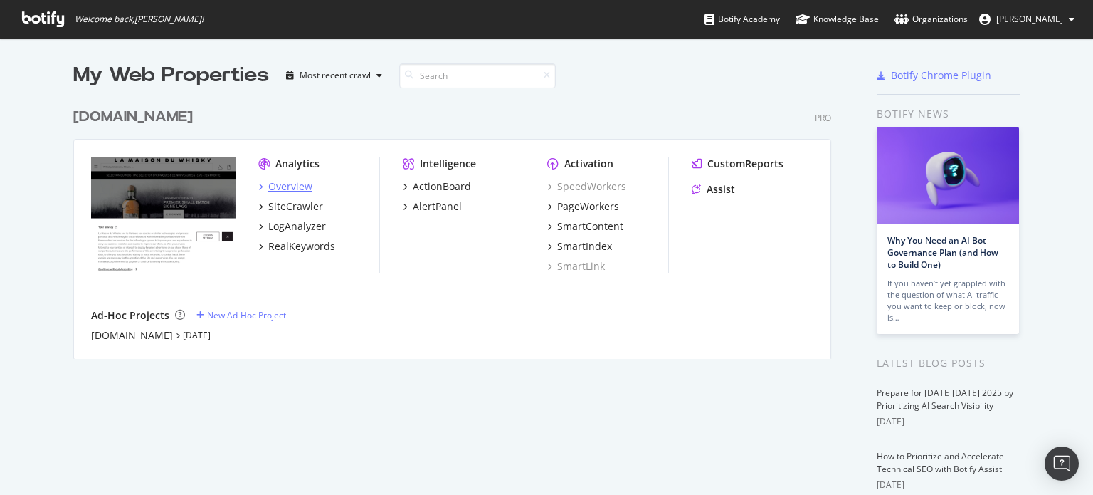
click at [285, 190] on div "Overview" at bounding box center [290, 186] width 44 height 14
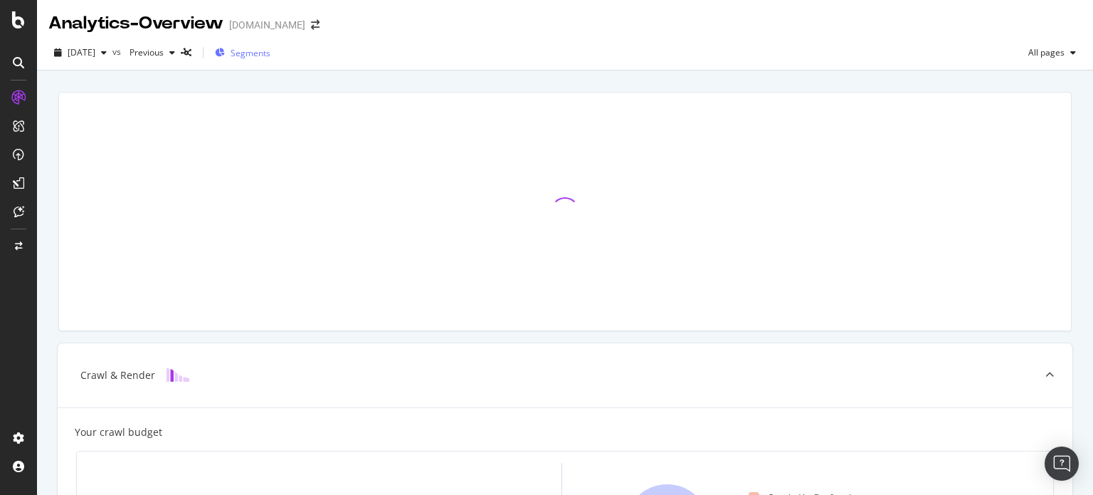
click at [270, 54] on span "Segments" at bounding box center [251, 53] width 40 height 12
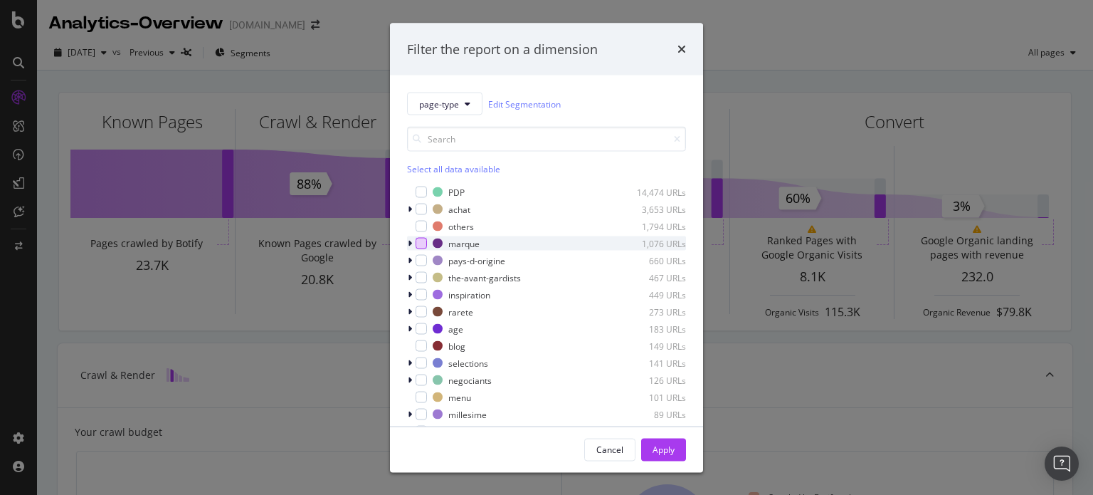
click at [422, 246] on div "modal" at bounding box center [421, 243] width 11 height 11
click at [660, 458] on div "Apply" at bounding box center [664, 448] width 22 height 21
